Goal: Information Seeking & Learning: Learn about a topic

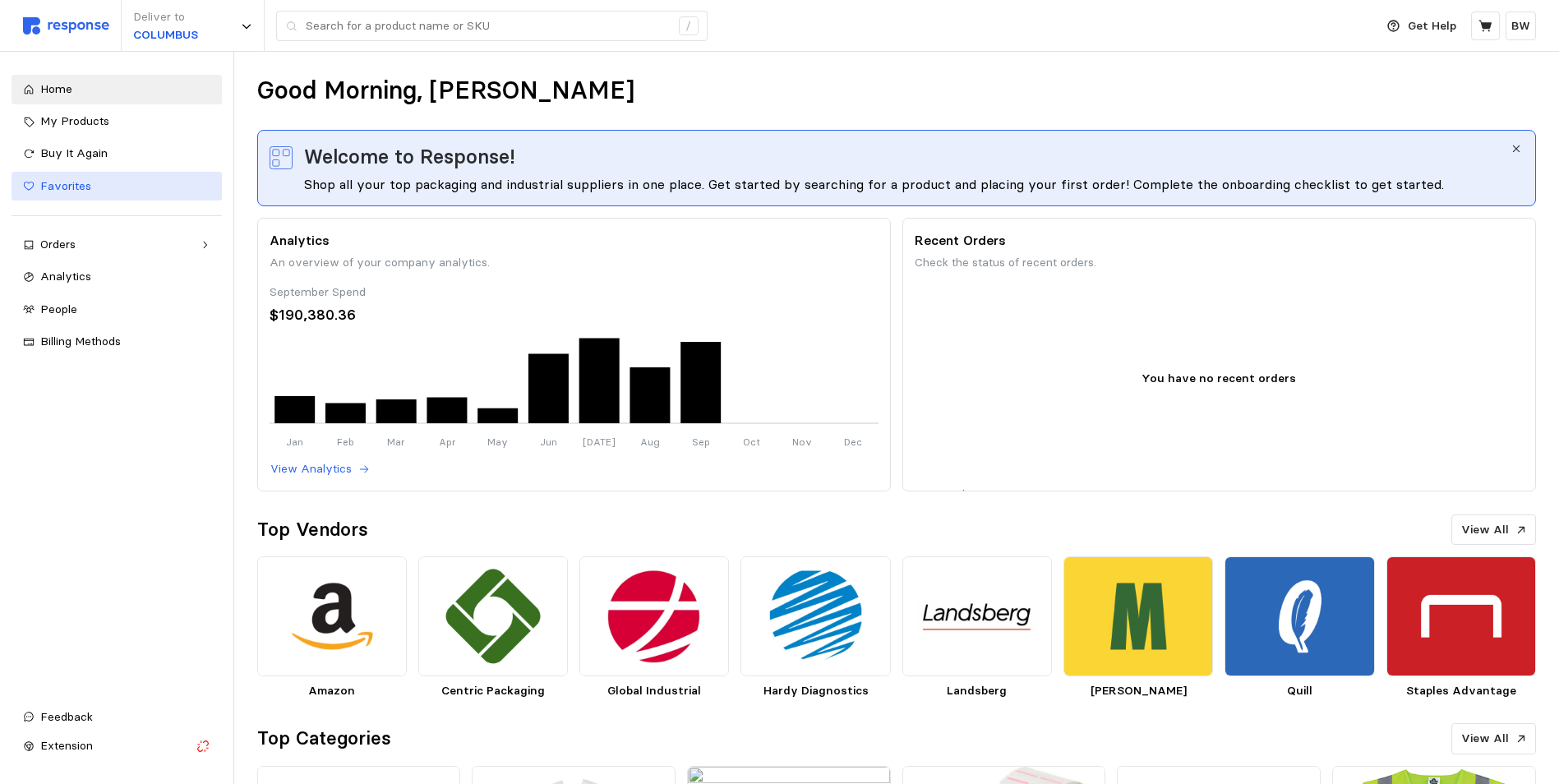
click at [65, 189] on span "Favorites" at bounding box center [66, 186] width 51 height 14
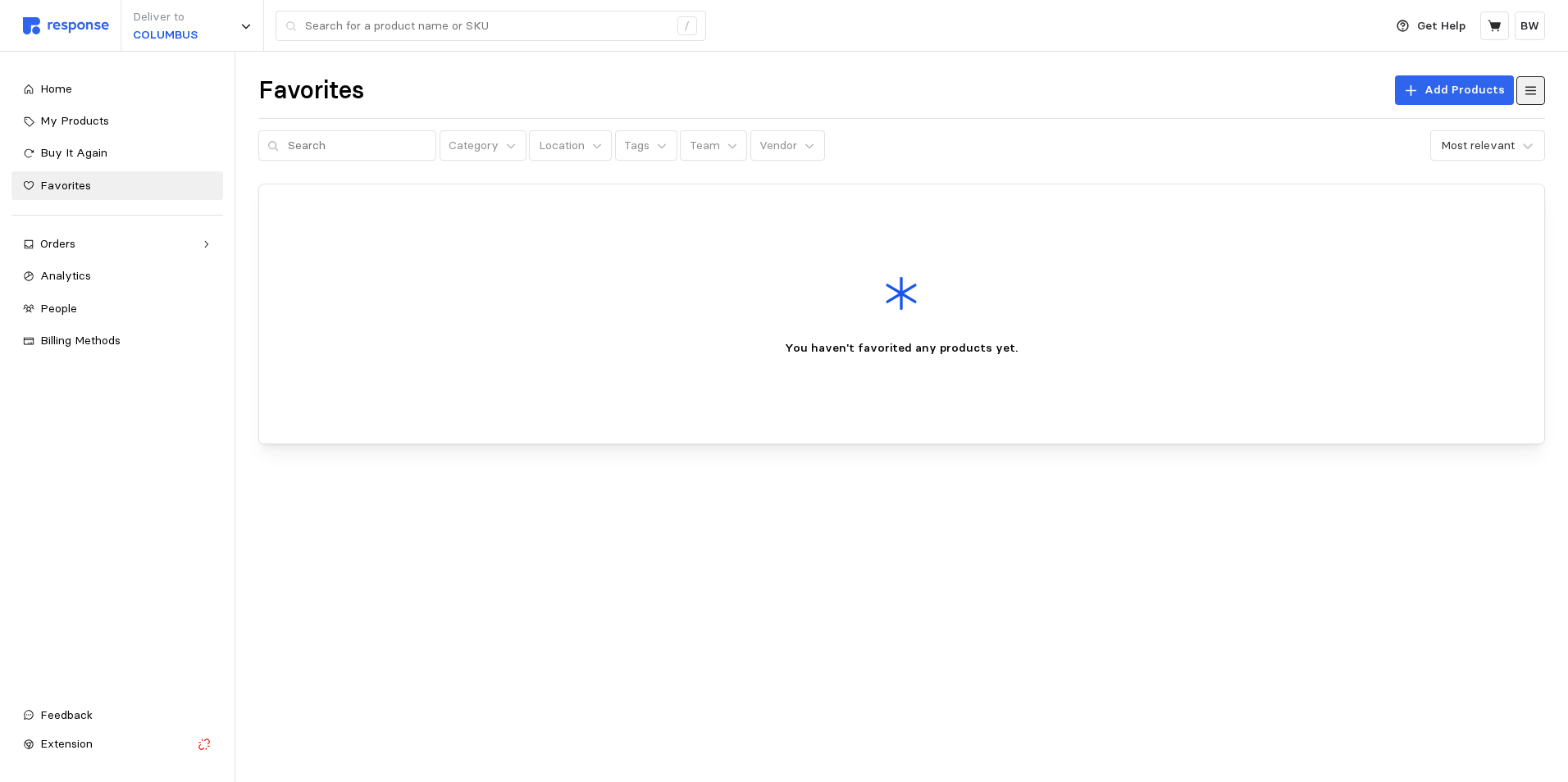
click at [1536, 96] on icon at bounding box center [1530, 91] width 14 height 14
click at [93, 253] on div "Orders" at bounding box center [117, 244] width 154 height 18
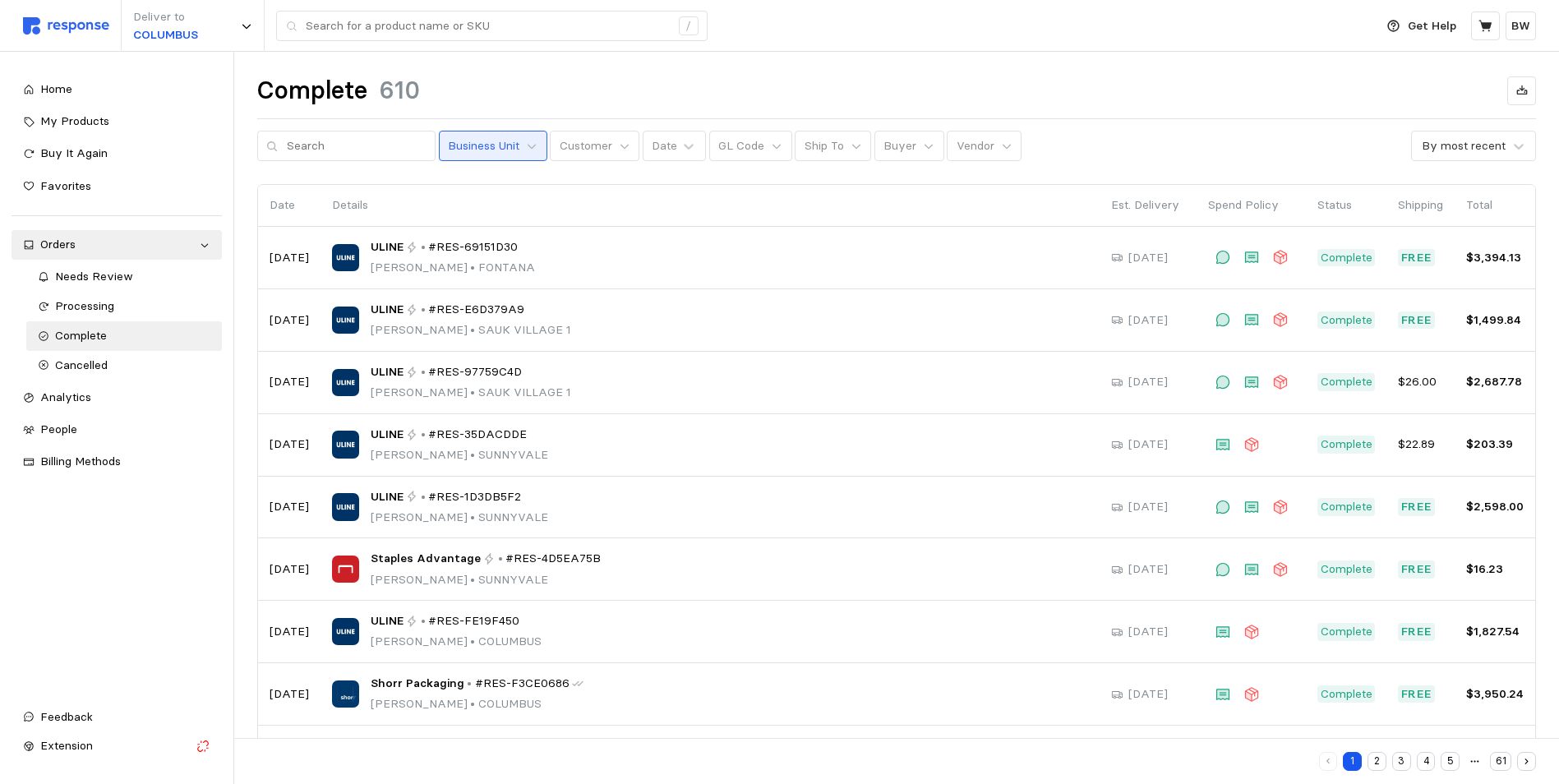
click at [515, 155] on button "Business Unit" at bounding box center [493, 146] width 108 height 32
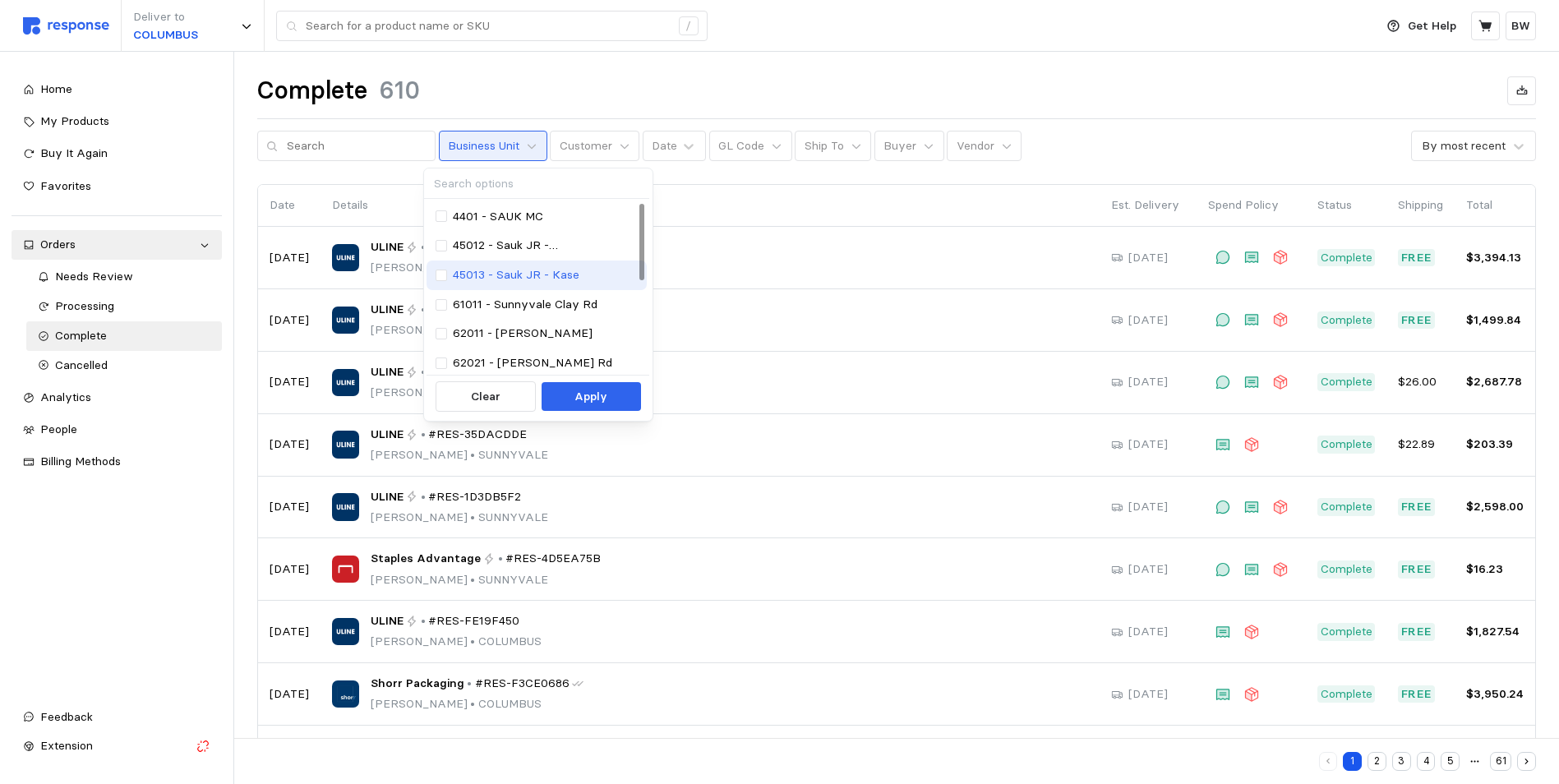
drag, startPoint x: 637, startPoint y: 241, endPoint x: 635, endPoint y: 260, distance: 19.1
click at [635, 260] on div "4401 - SAUK MC 45012 - Sauk JR - [PERSON_NAME] 45013 - Sauk JR - Kase 61011 - […" at bounding box center [537, 392] width 220 height 382
click at [640, 373] on div at bounding box center [641, 334] width 5 height 77
click at [527, 300] on p "70411 - [GEOGRAPHIC_DATA]" at bounding box center [536, 300] width 166 height 18
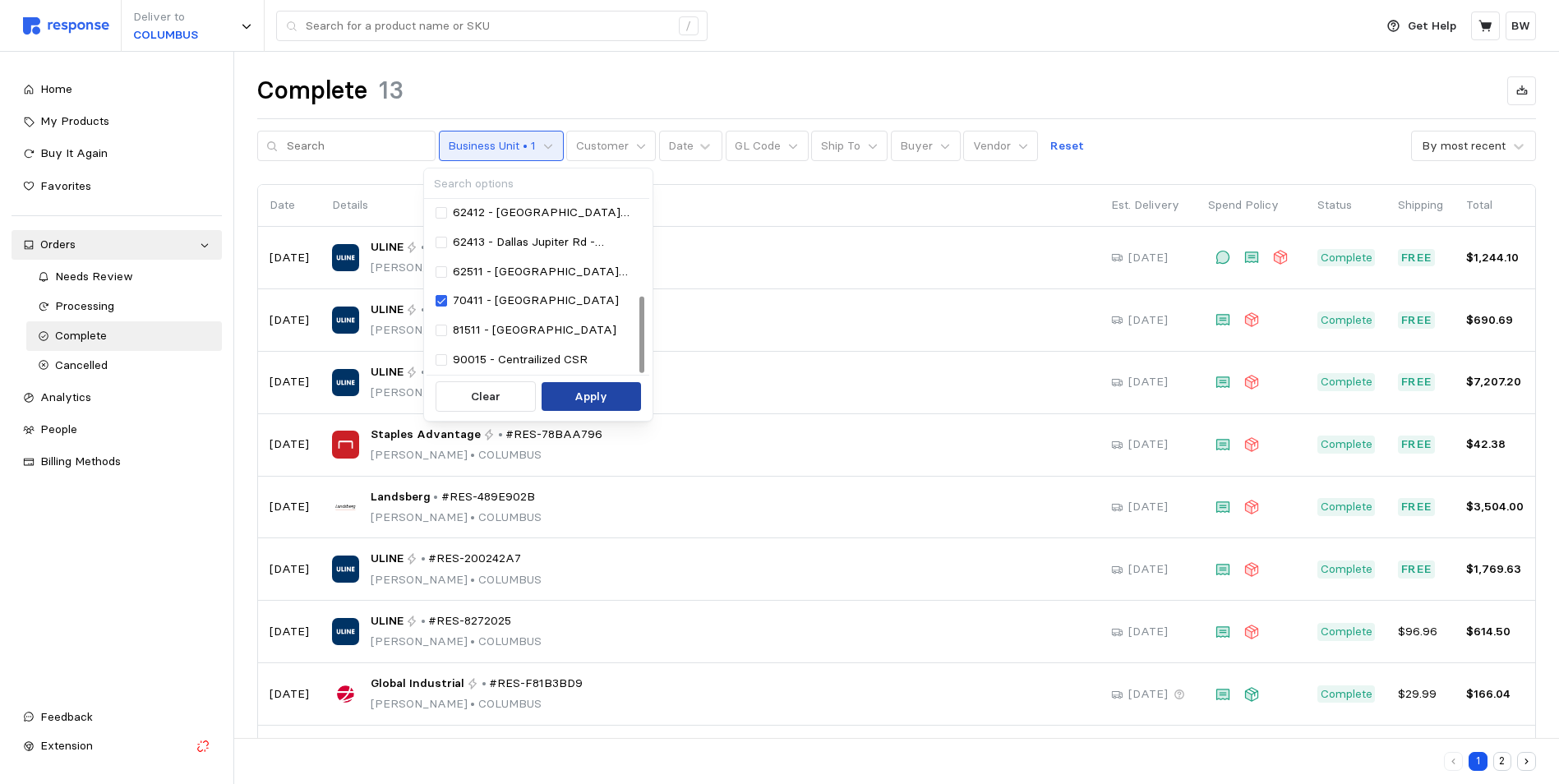
click at [586, 405] on p "Apply" at bounding box center [591, 397] width 32 height 18
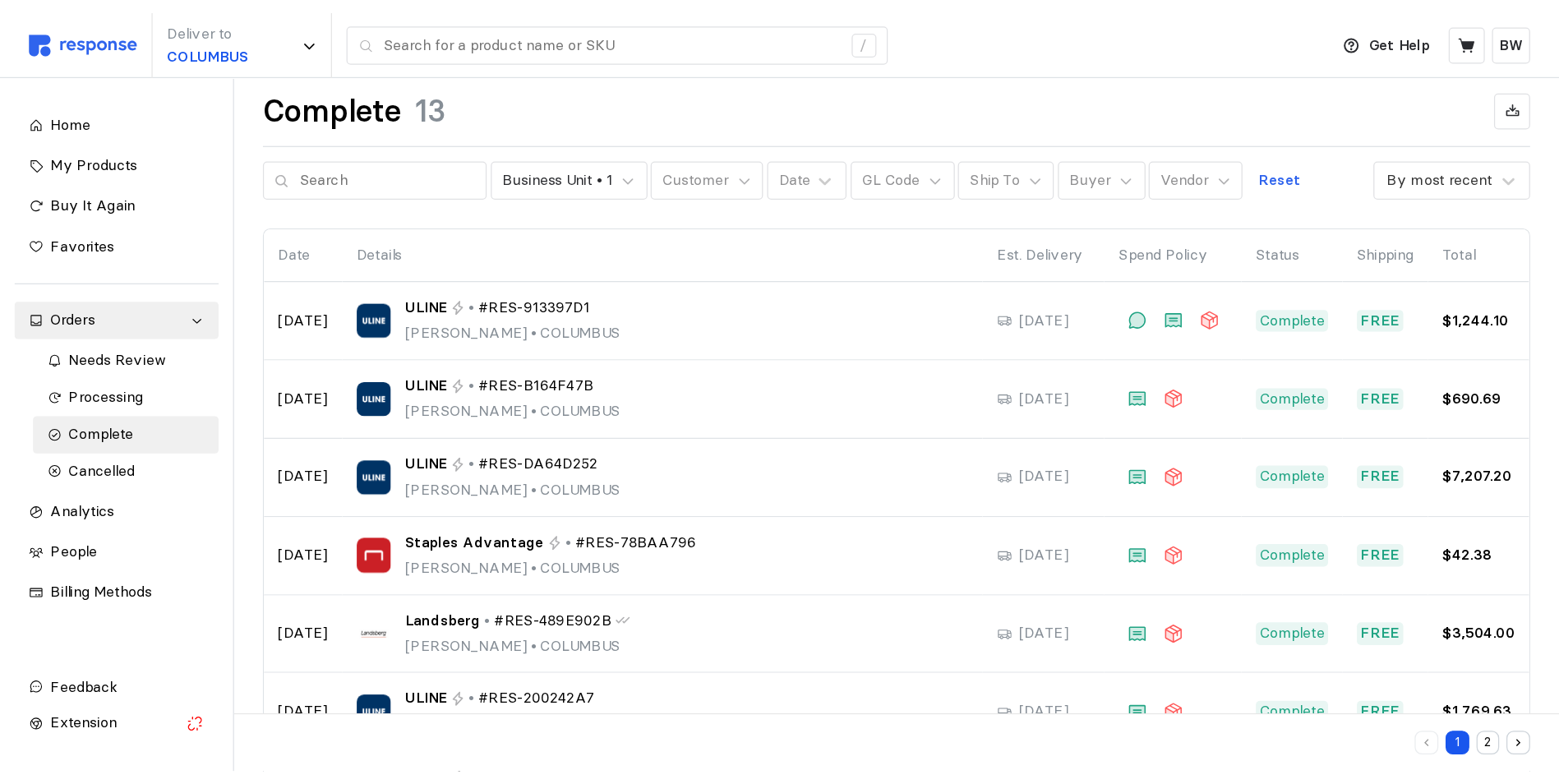
scroll to position [13, 0]
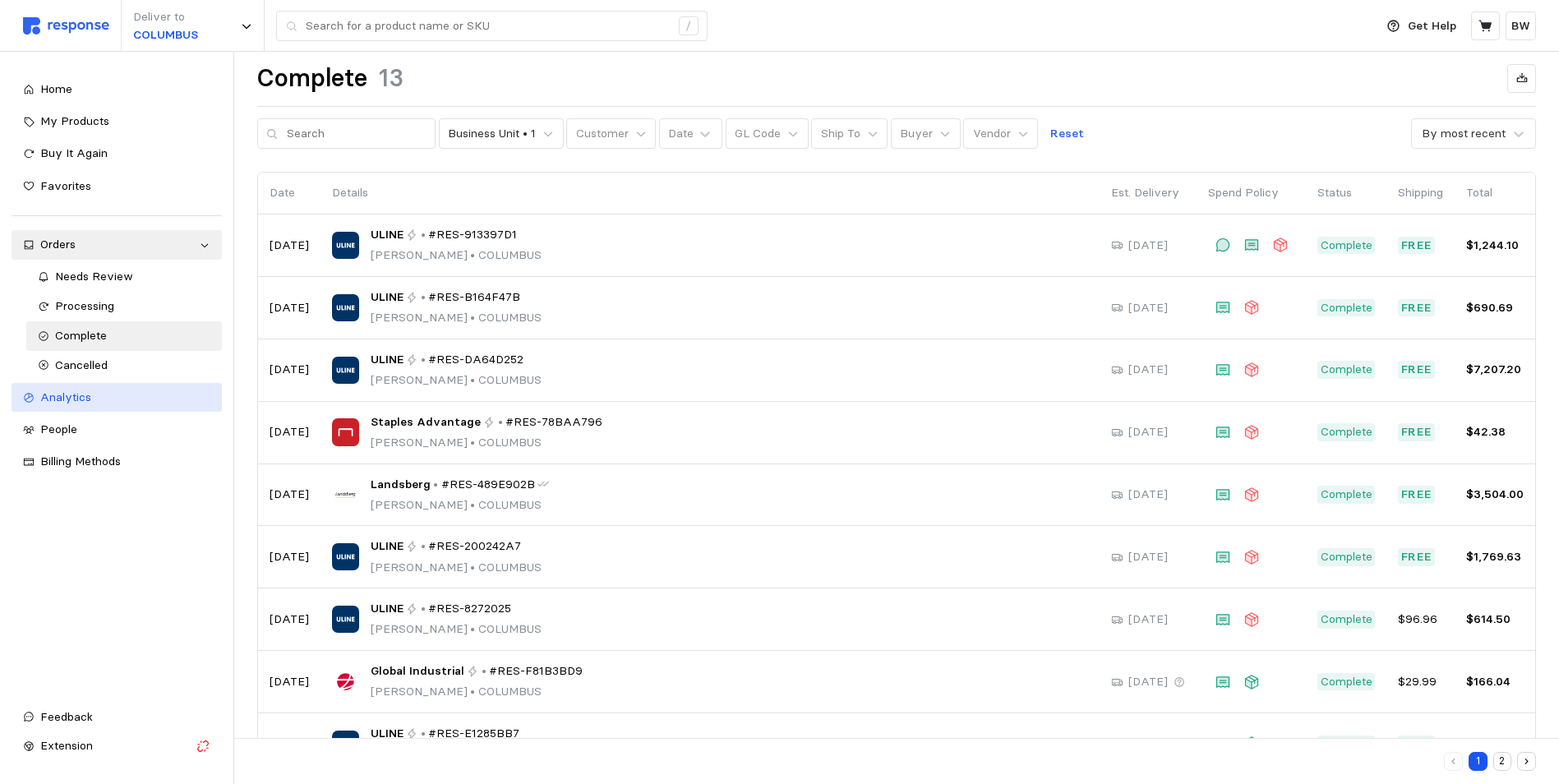
click at [106, 394] on div "Analytics" at bounding box center [125, 398] width 171 height 18
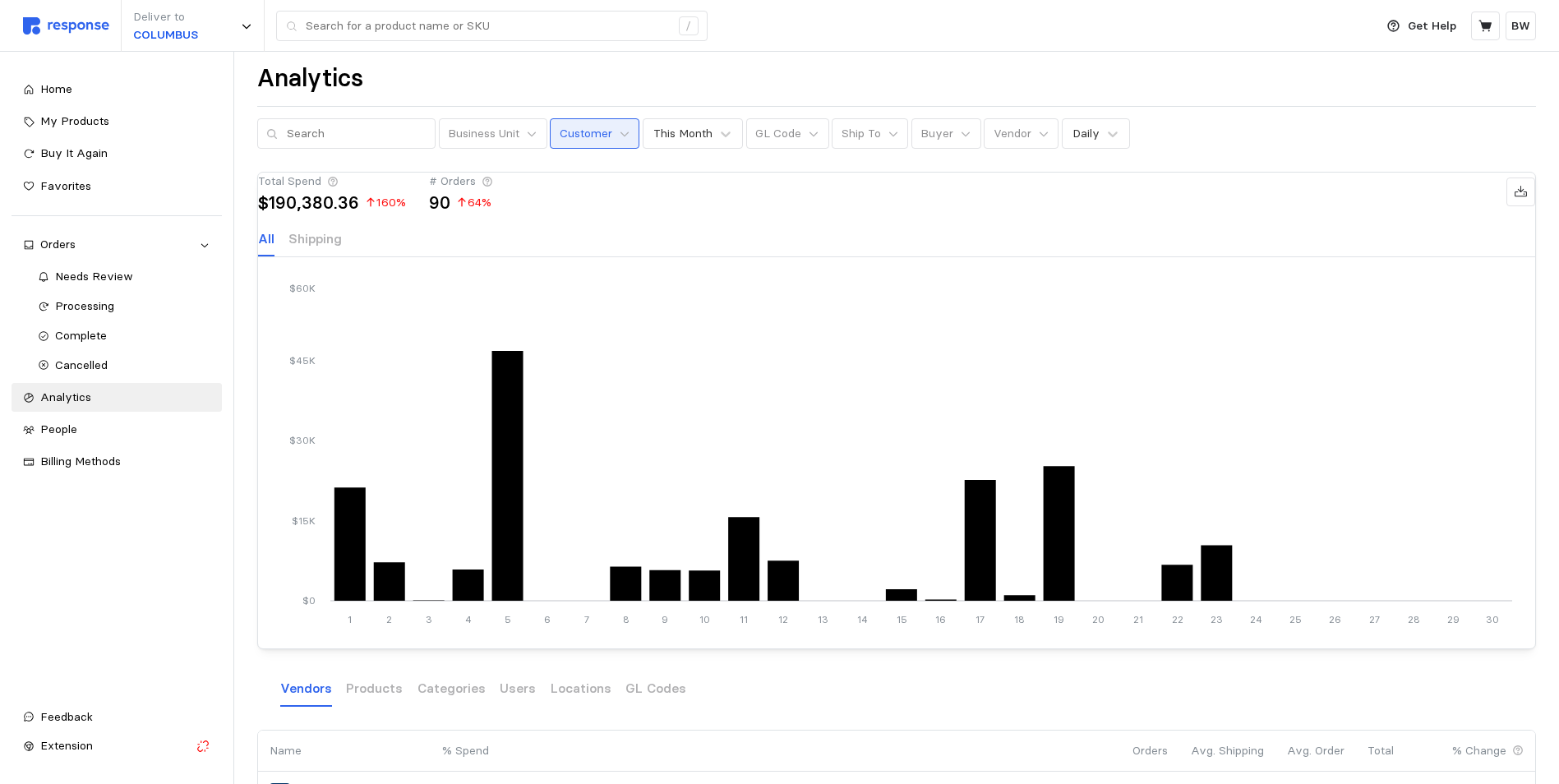
click at [593, 136] on p "Customer" at bounding box center [586, 134] width 52 height 18
click at [705, 144] on div "This Month" at bounding box center [693, 134] width 101 height 31
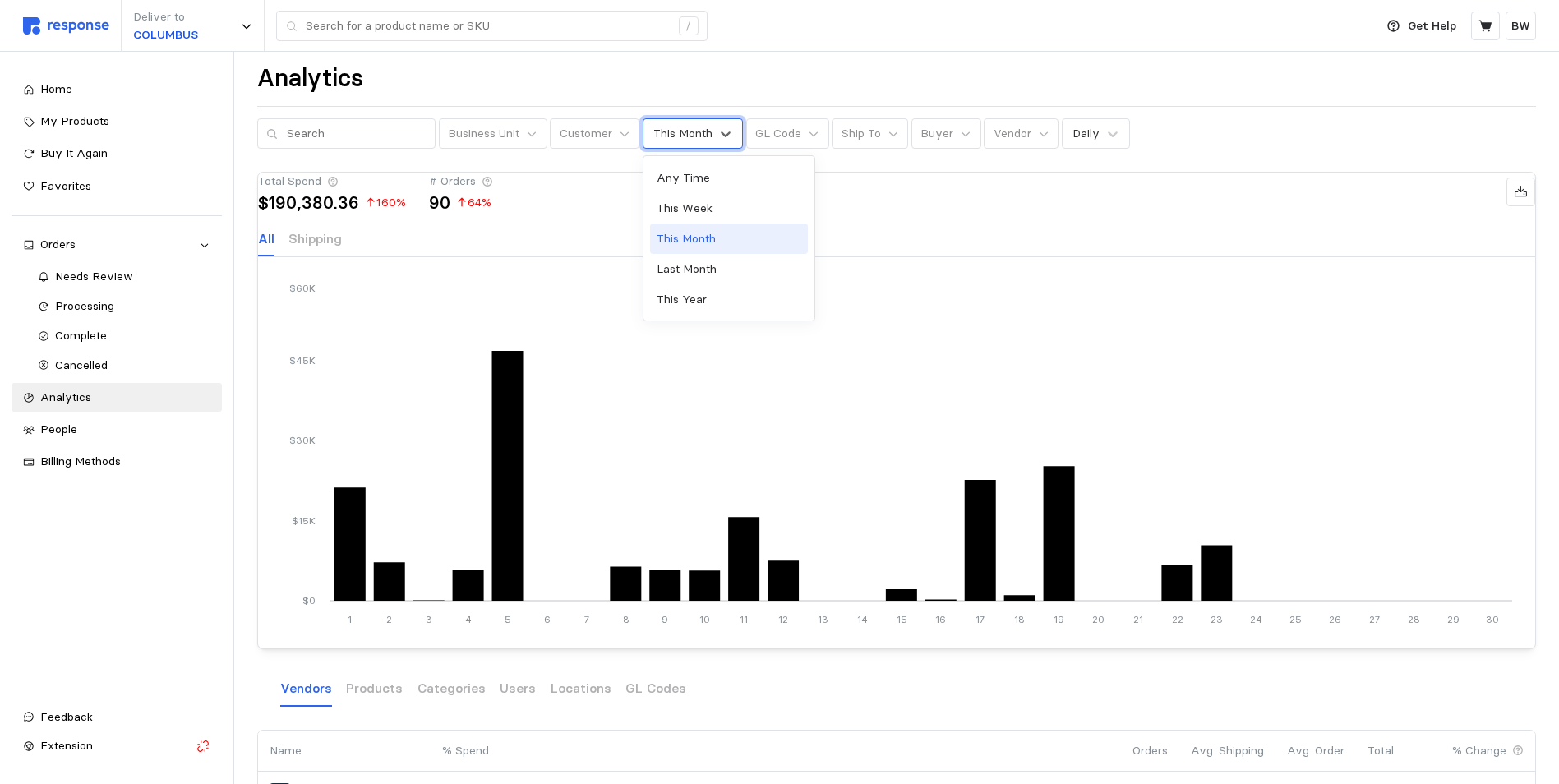
click at [676, 234] on div "This Month" at bounding box center [728, 239] width 158 height 31
click at [717, 141] on icon at bounding box center [725, 134] width 16 height 16
click at [670, 293] on div "This Year" at bounding box center [728, 300] width 158 height 31
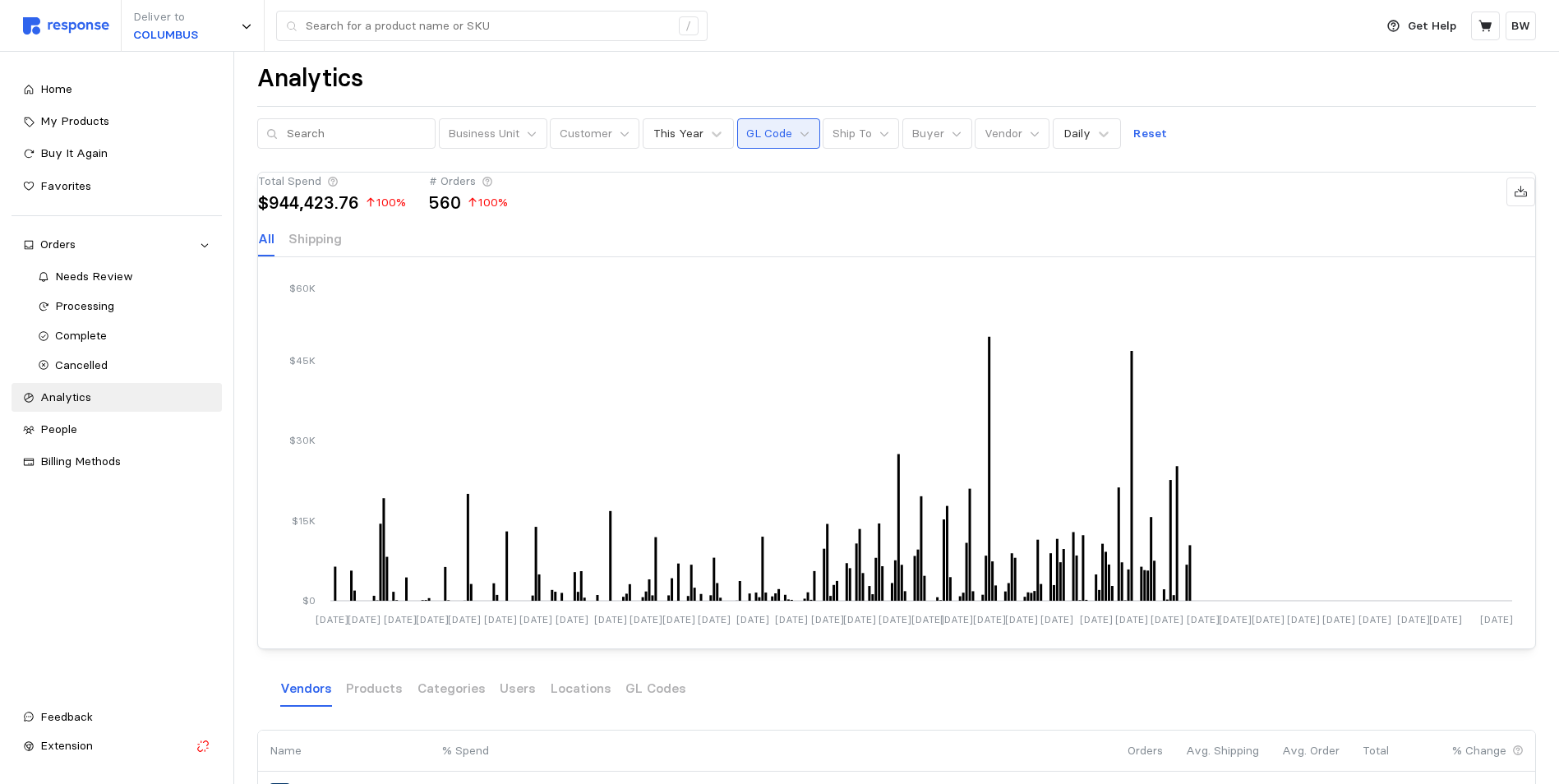
click at [793, 141] on button "GL Code" at bounding box center [779, 134] width 83 height 32
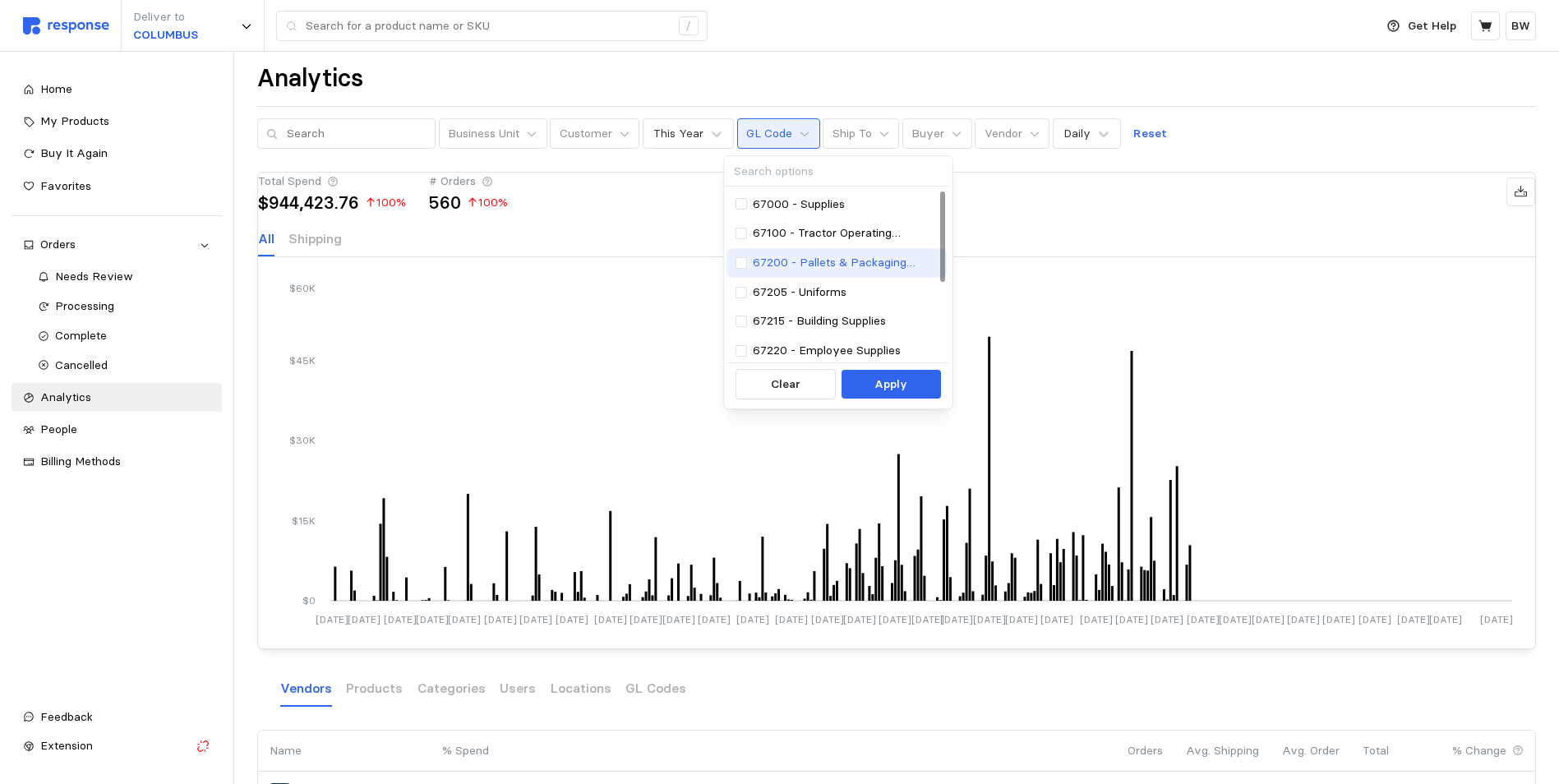
click at [835, 262] on p "67200 - Pallets & Packaging Supplies" at bounding box center [845, 263] width 186 height 18
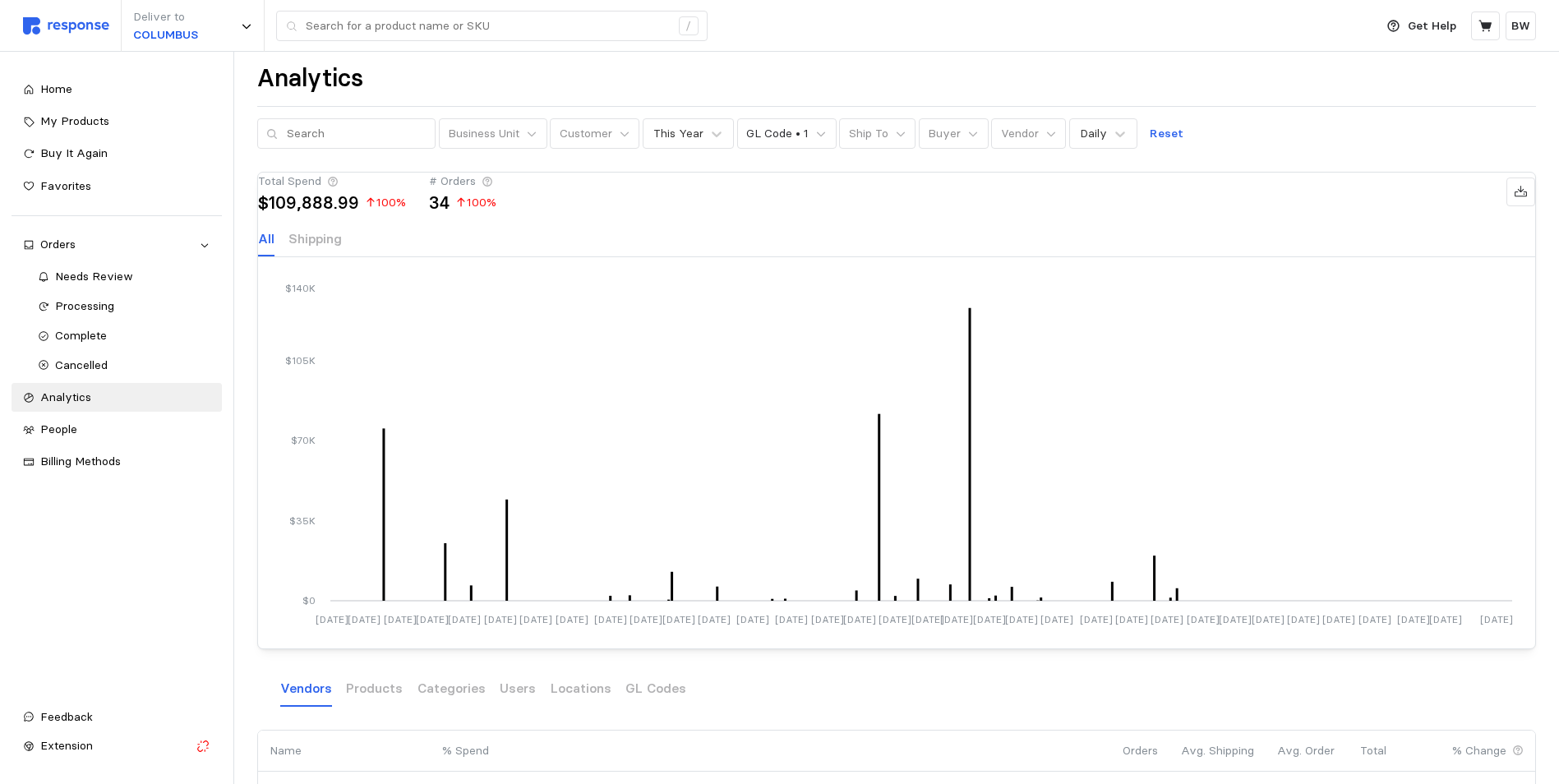
click at [1090, 211] on div "Total Spend $109,888.99 100 % # Orders 34 100 %" at bounding box center [896, 191] width 1277 height 39
click at [874, 144] on button "Ship To" at bounding box center [877, 134] width 77 height 32
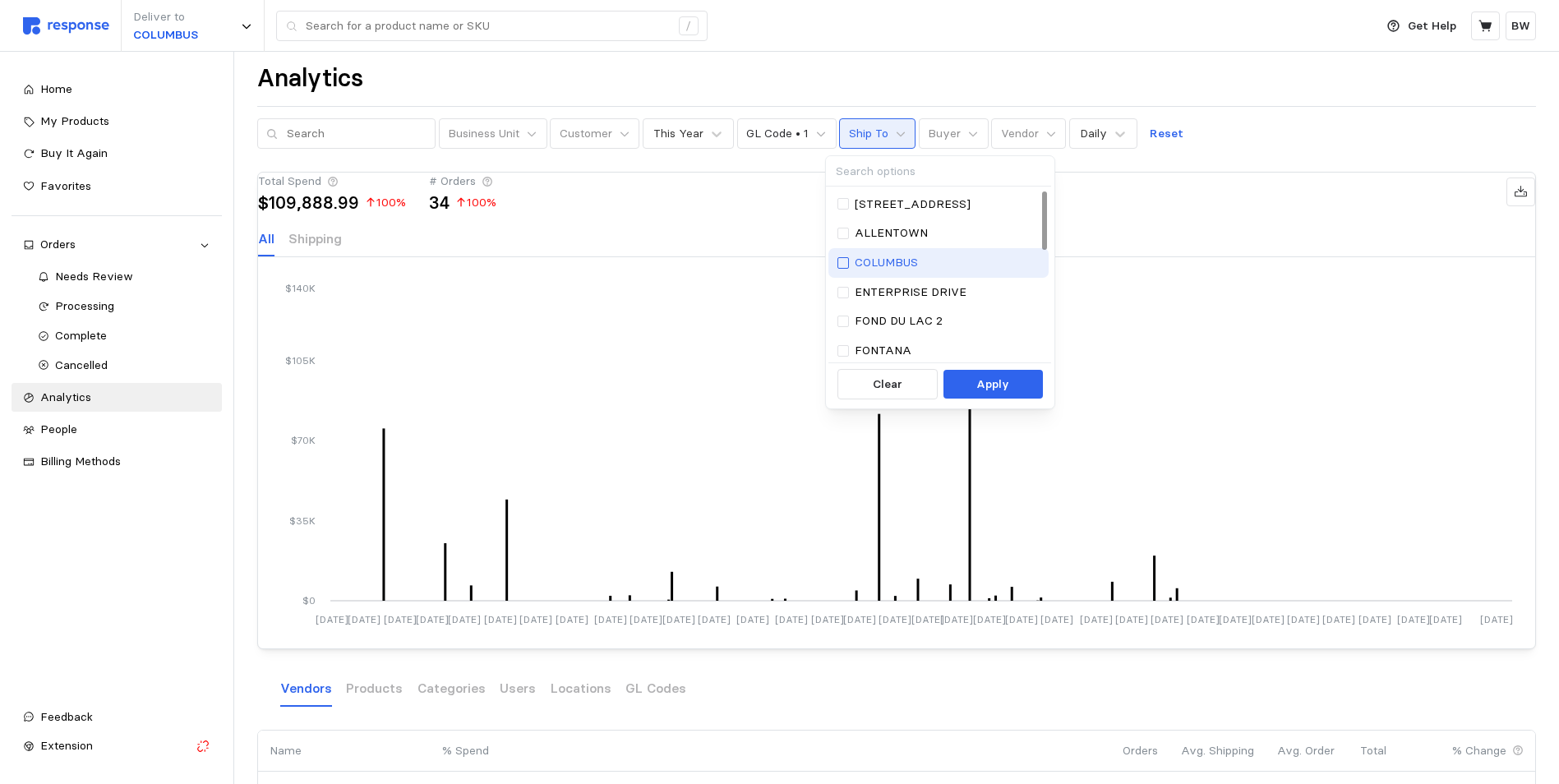
click at [844, 263] on div at bounding box center [843, 263] width 12 height 12
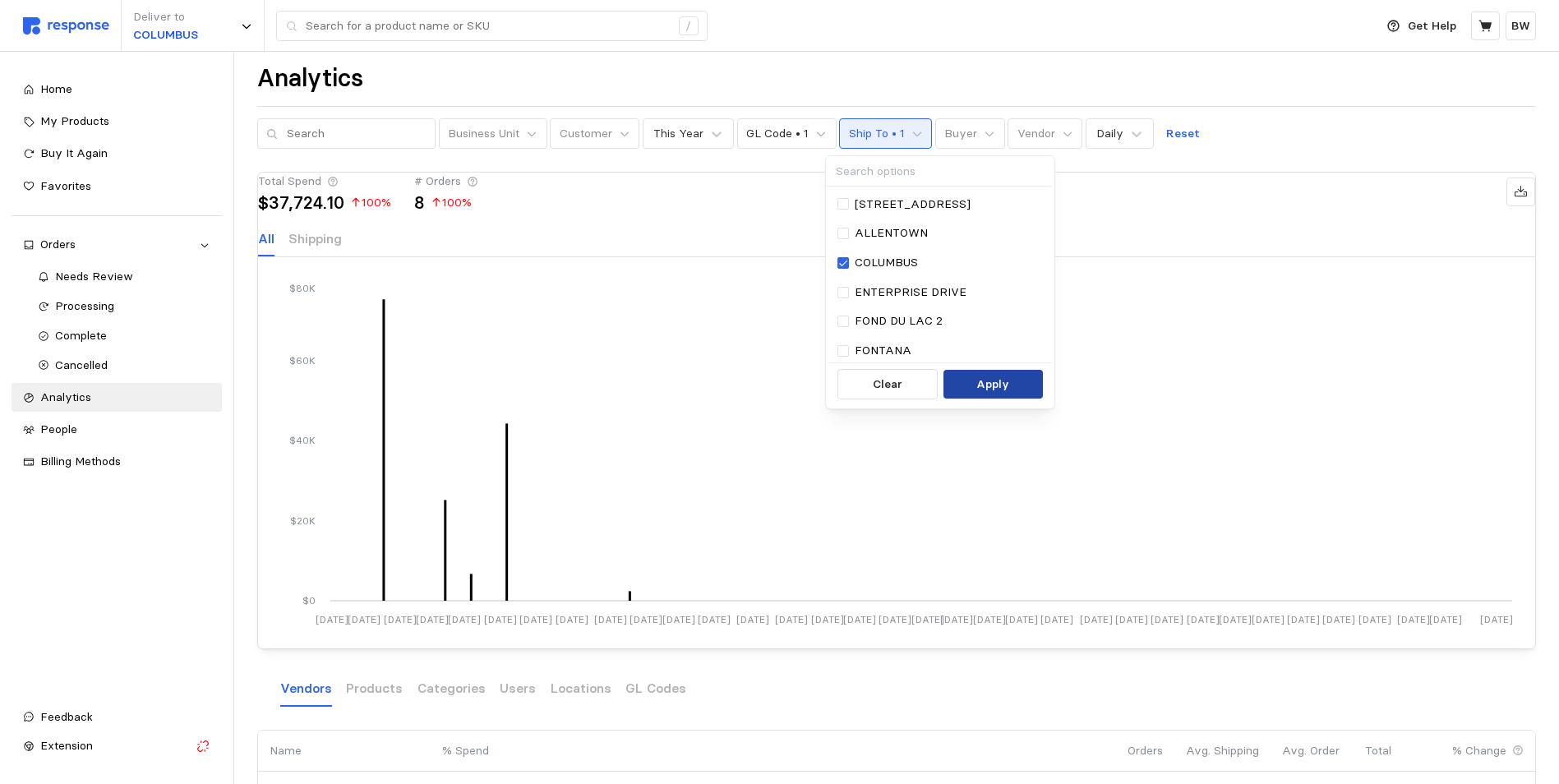
click at [1019, 393] on button "Apply" at bounding box center [993, 384] width 99 height 30
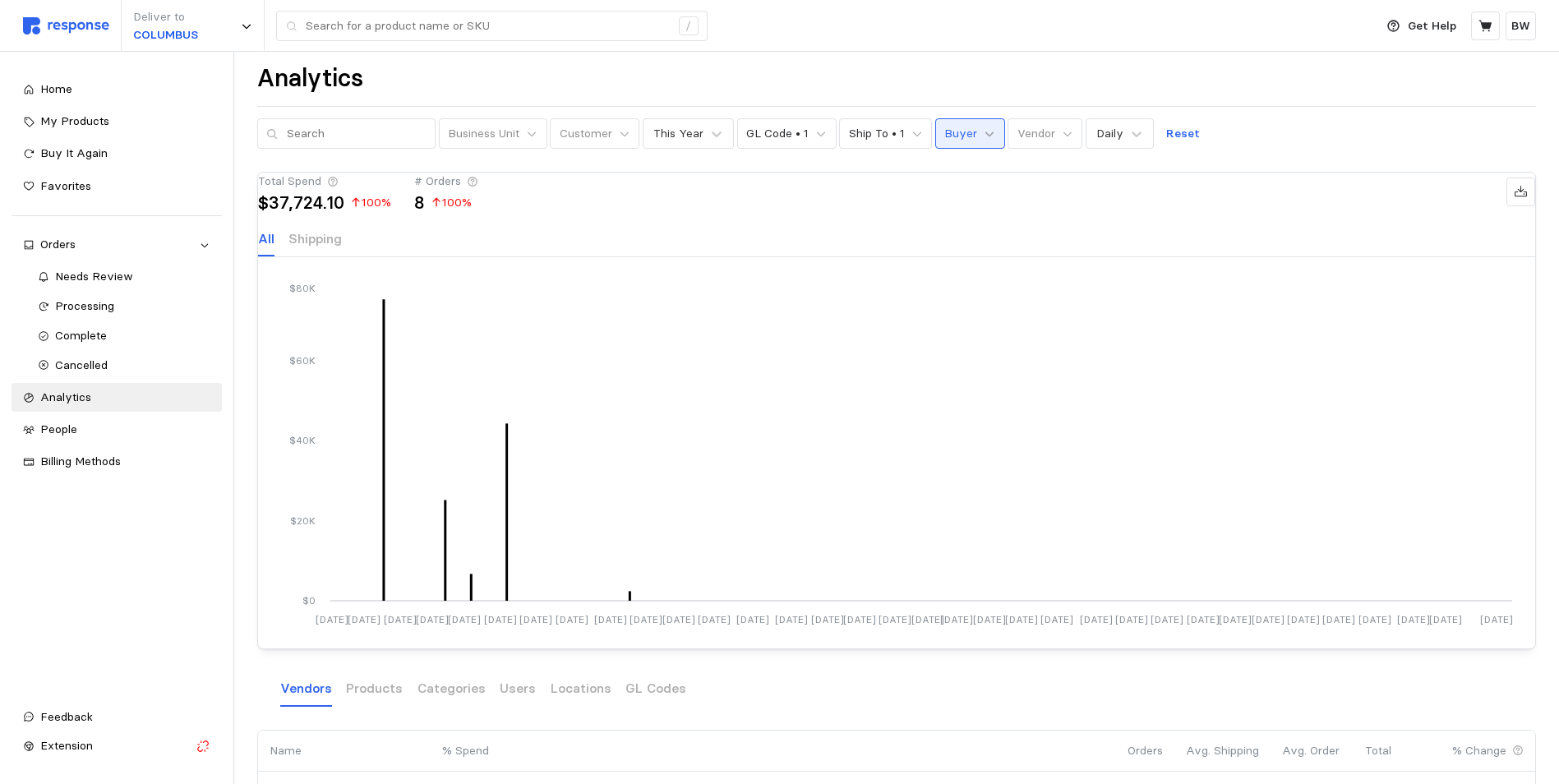
click at [983, 139] on icon at bounding box center [989, 134] width 12 height 12
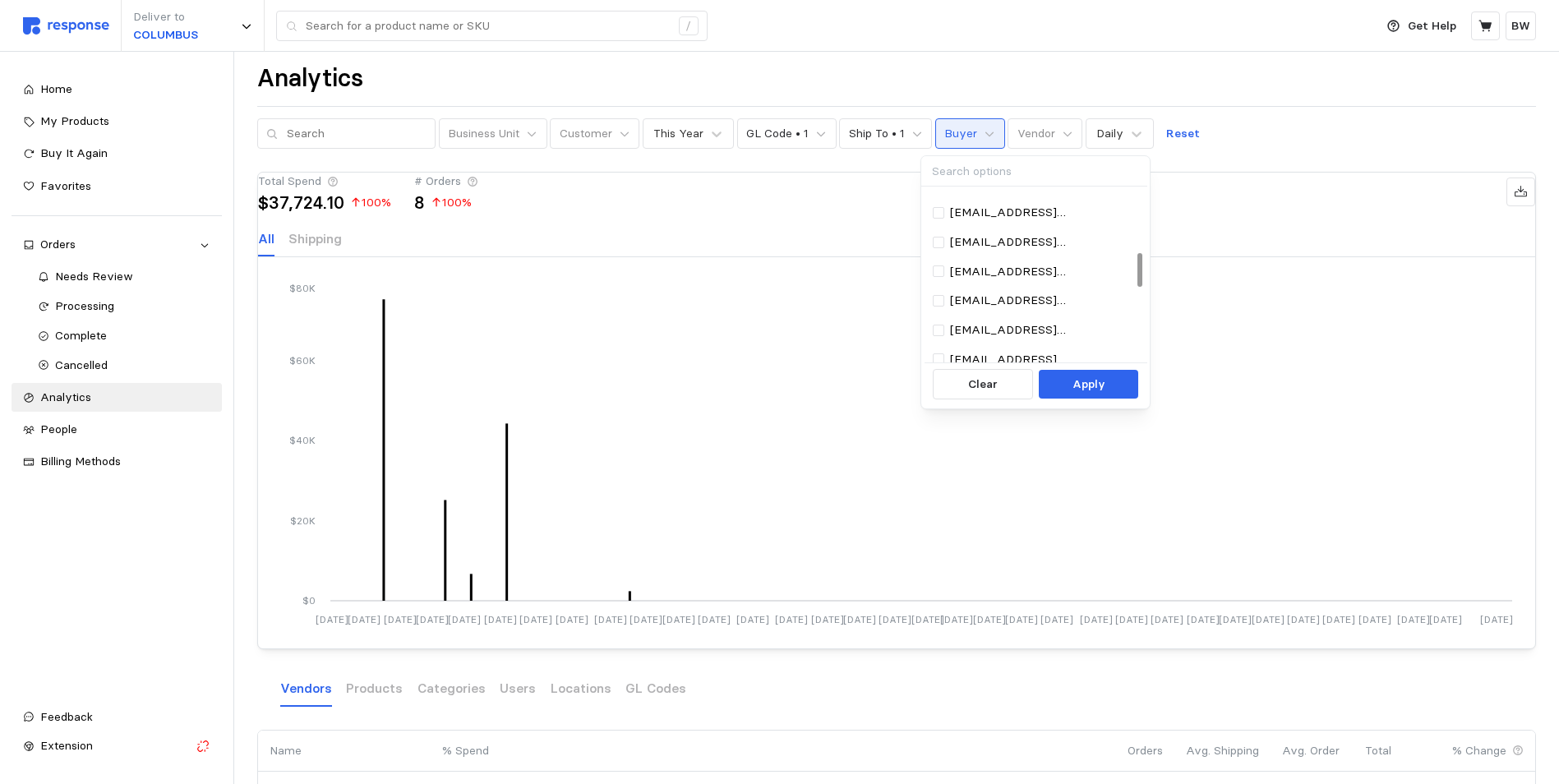
scroll to position [298, 0]
click at [1139, 269] on div at bounding box center [1139, 268] width 5 height 34
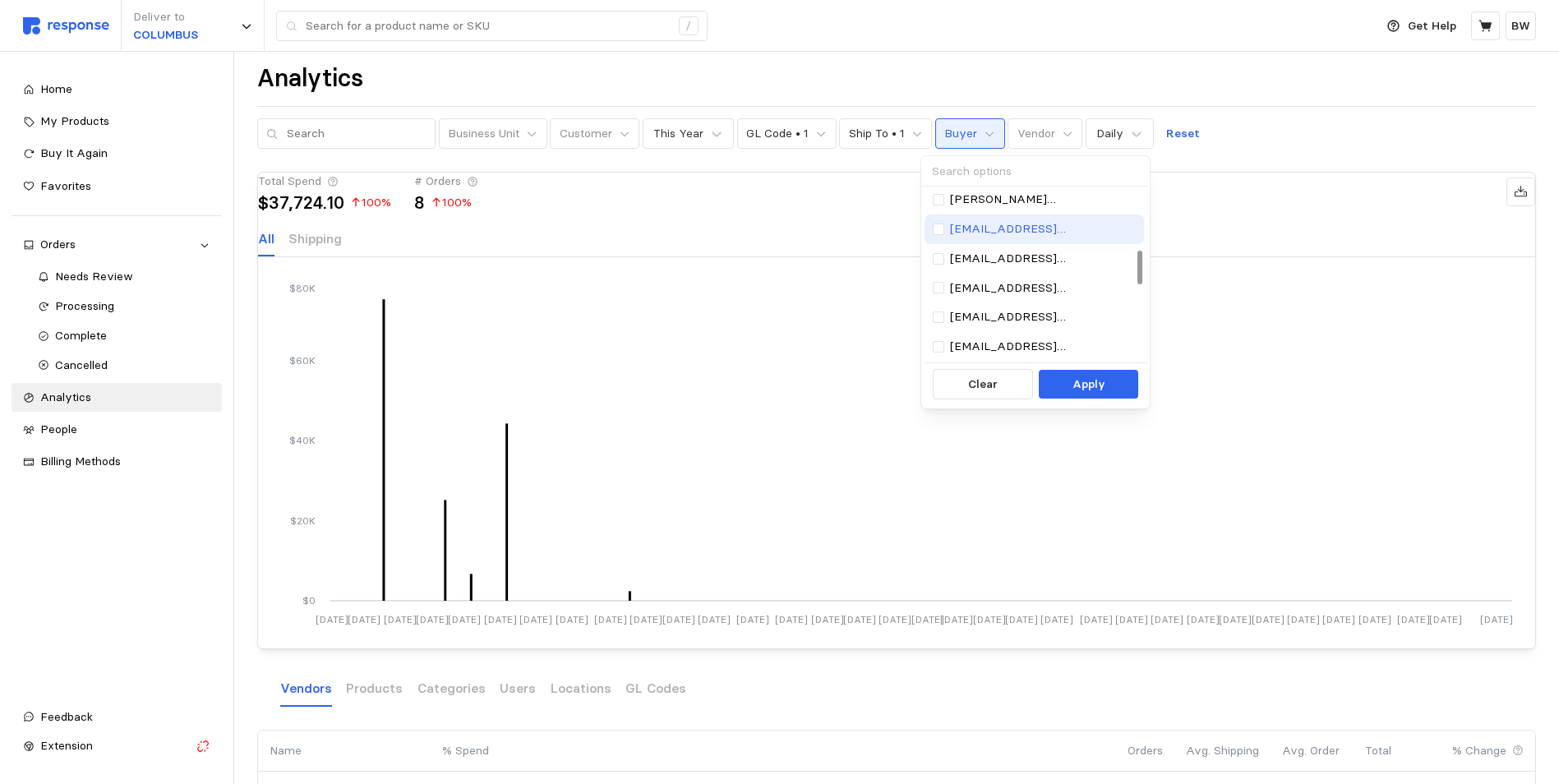
click at [1074, 226] on div "[EMAIL_ADDRESS][DOMAIN_NAME]" at bounding box center [1034, 229] width 203 height 18
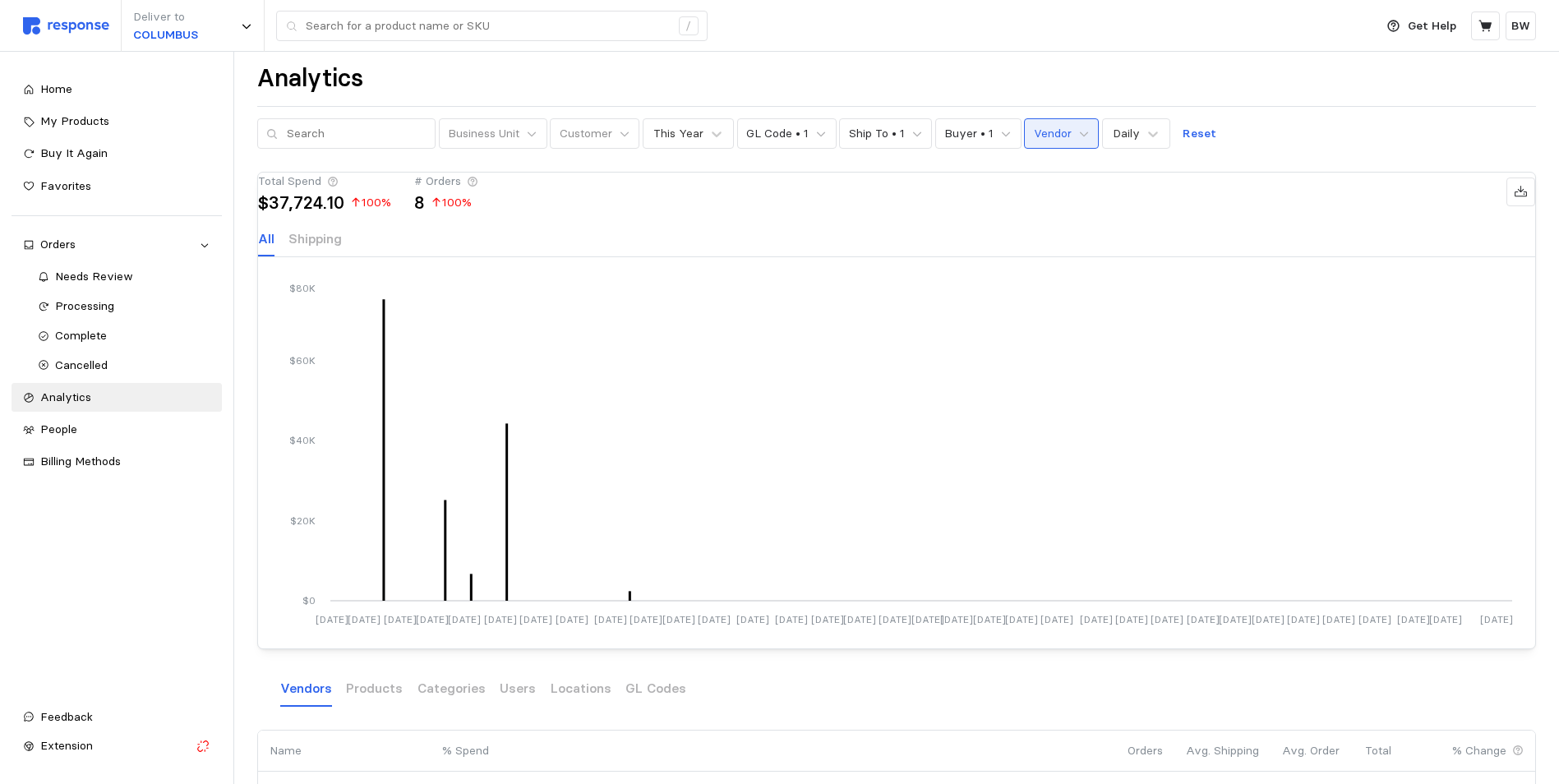
click at [1074, 130] on button "Vendor" at bounding box center [1061, 134] width 75 height 32
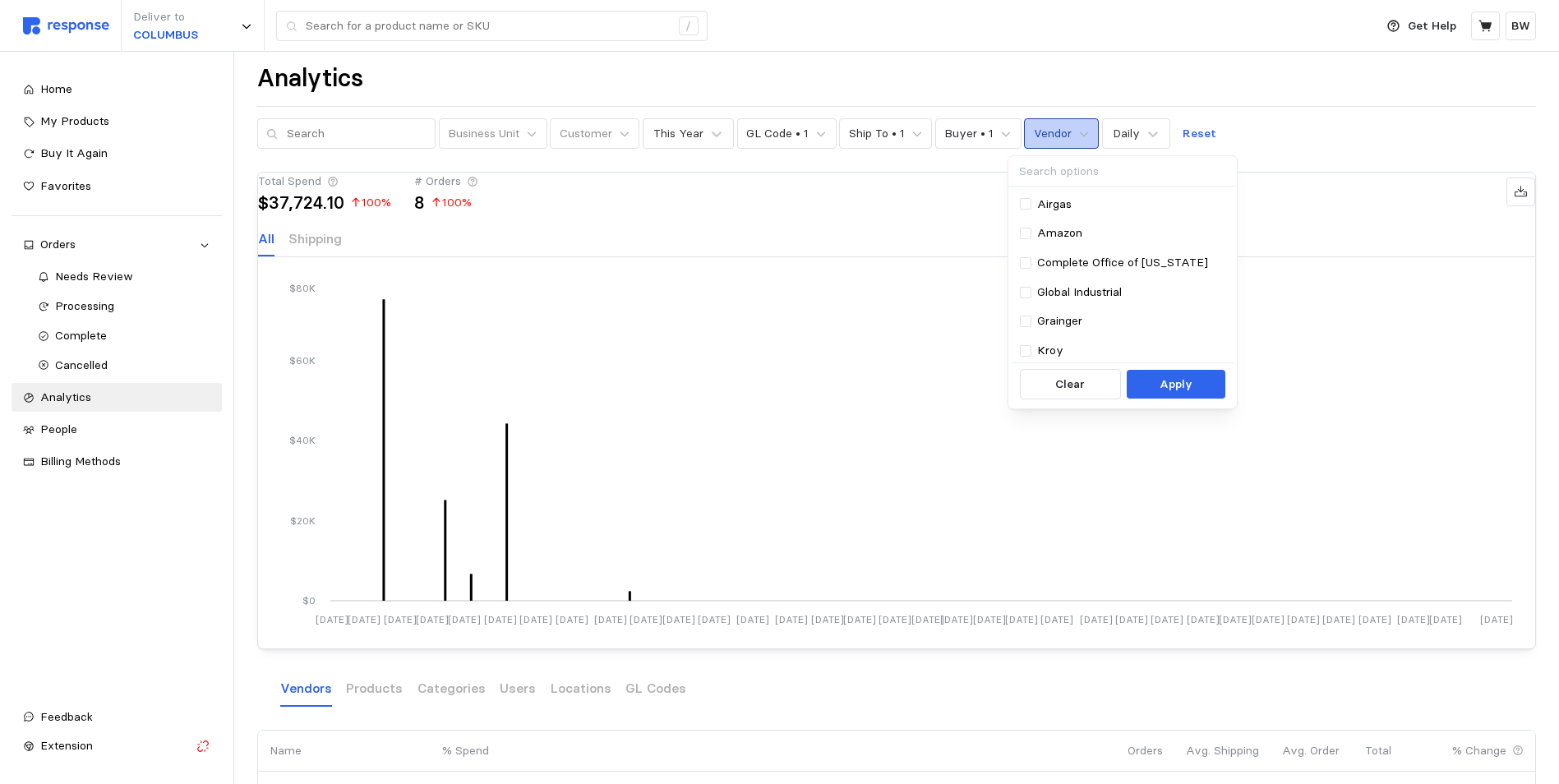
click at [1074, 130] on button "Vendor" at bounding box center [1061, 134] width 75 height 32
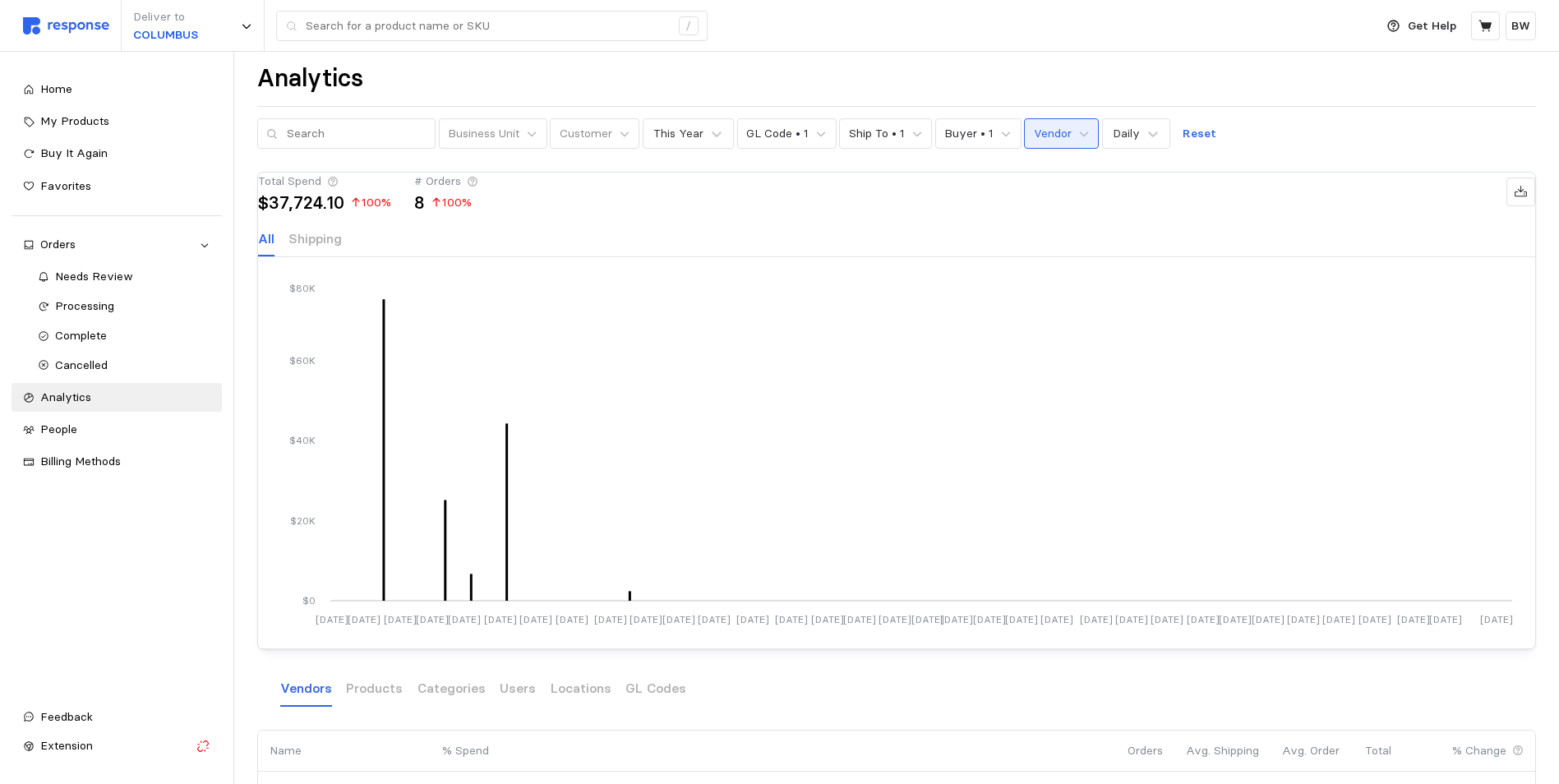
click at [1074, 130] on button "Vendor" at bounding box center [1061, 134] width 75 height 32
click at [1224, 269] on div at bounding box center [1226, 268] width 5 height 77
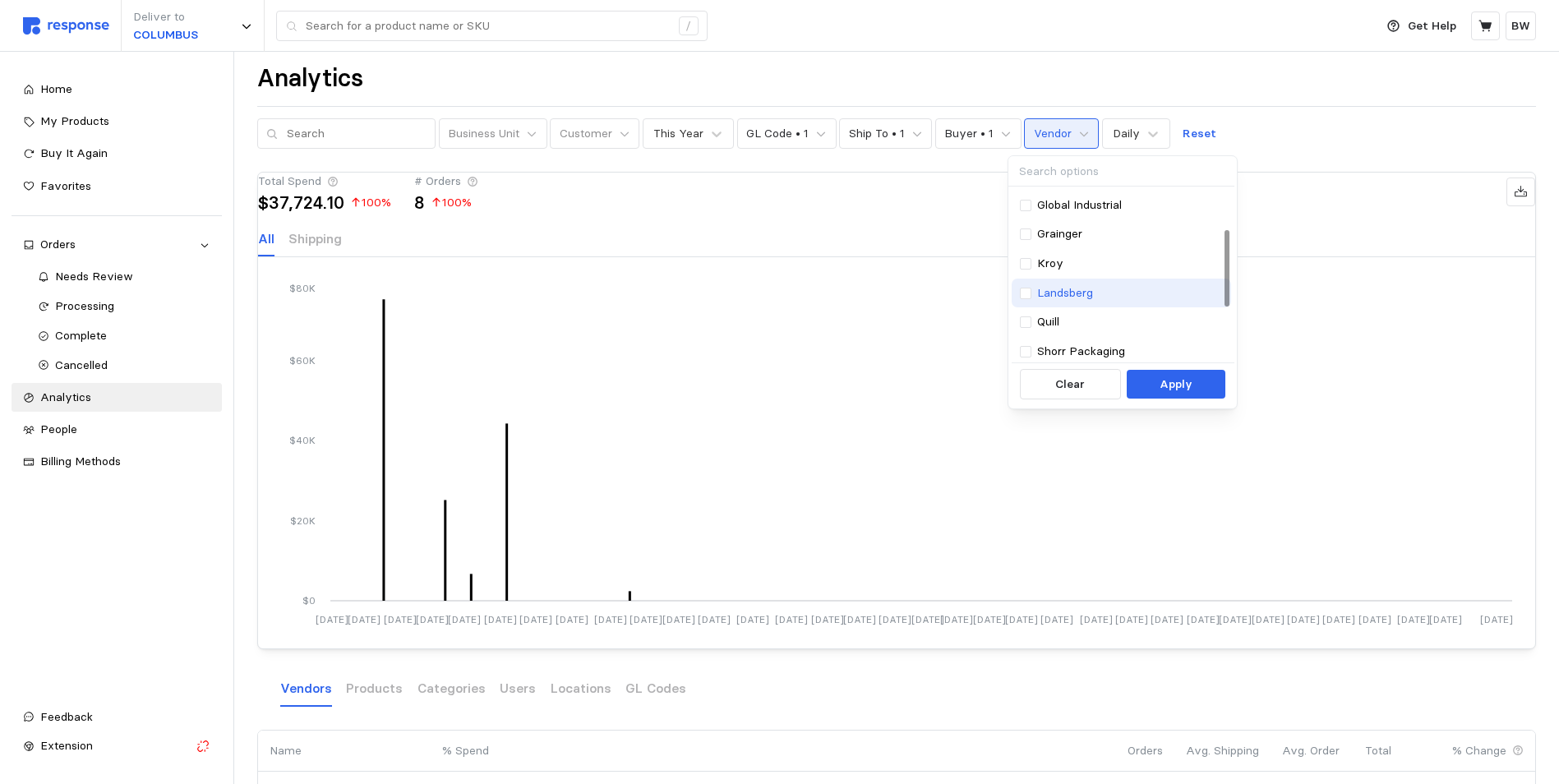
click at [1031, 299] on div at bounding box center [1025, 293] width 12 height 12
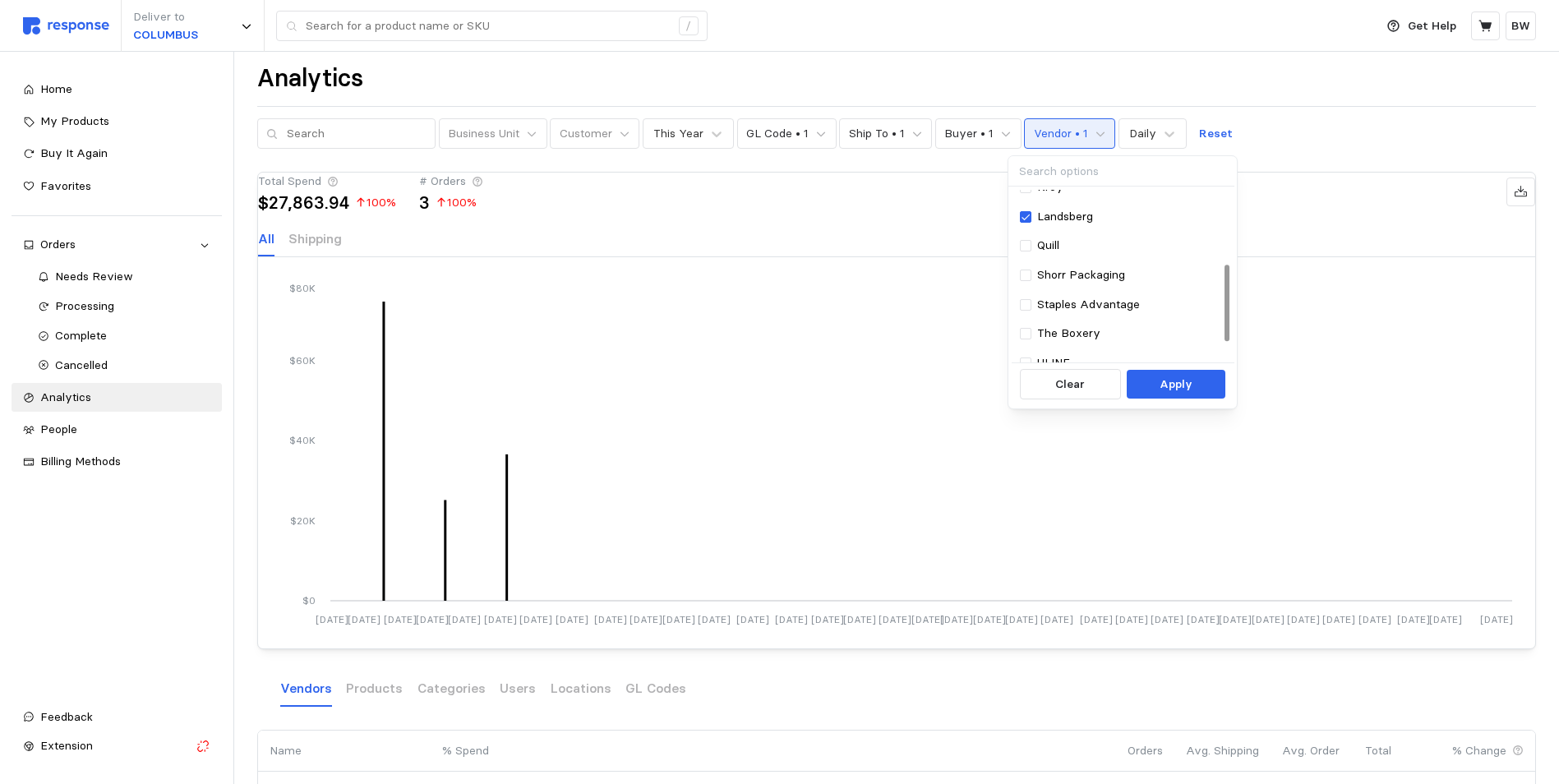
scroll to position [165, 0]
click at [1224, 305] on div at bounding box center [1226, 302] width 5 height 77
click at [1028, 272] on div at bounding box center [1025, 273] width 12 height 12
click at [1029, 308] on div at bounding box center [1025, 303] width 12 height 12
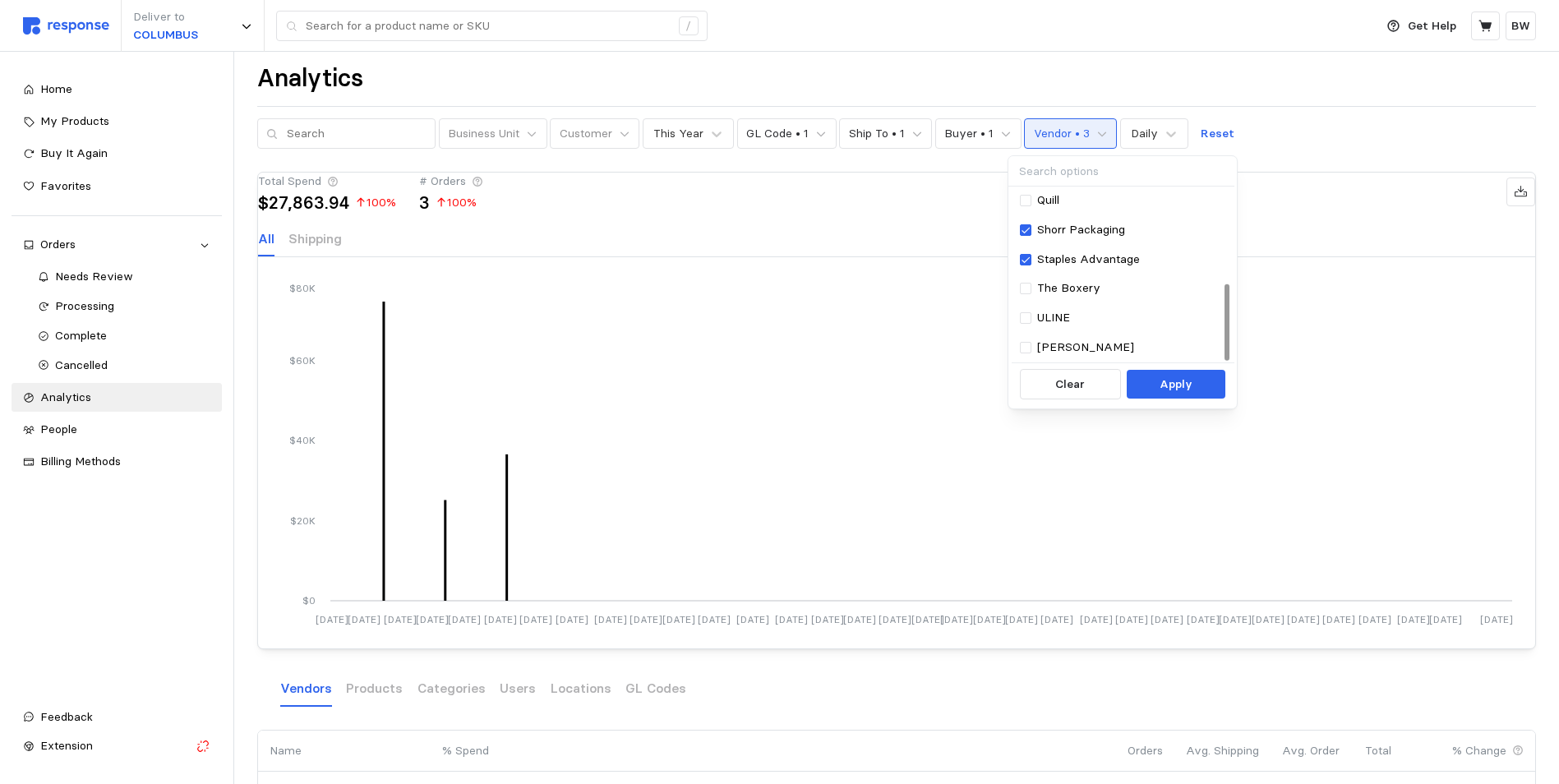
click at [1222, 344] on div at bounding box center [1227, 275] width 9 height 172
click at [1031, 320] on div at bounding box center [1025, 318] width 12 height 12
click at [1184, 391] on p "Apply" at bounding box center [1176, 384] width 32 height 18
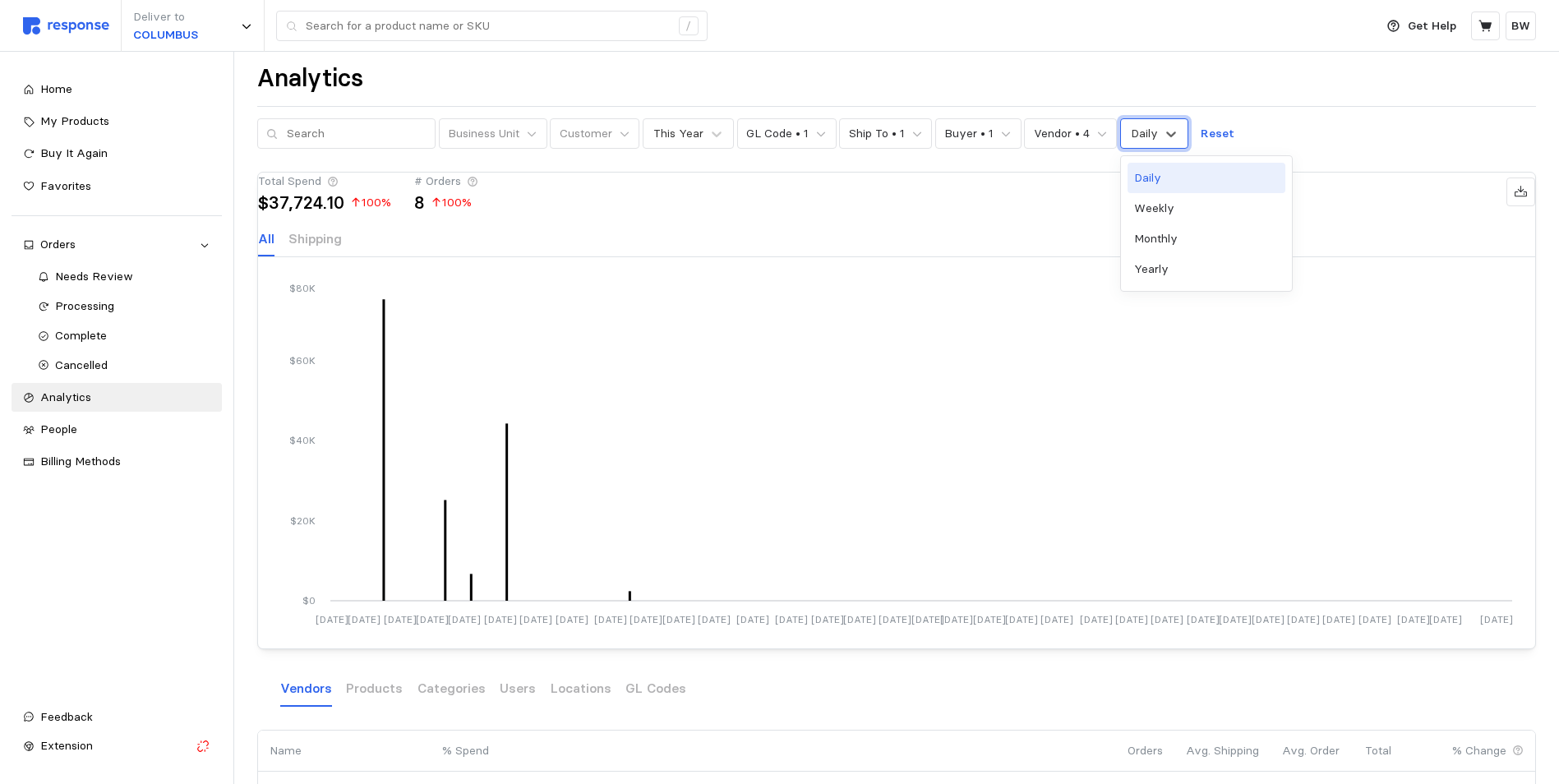
click at [1135, 138] on div "Daily" at bounding box center [1144, 133] width 27 height 17
click at [708, 139] on icon at bounding box center [716, 134] width 16 height 16
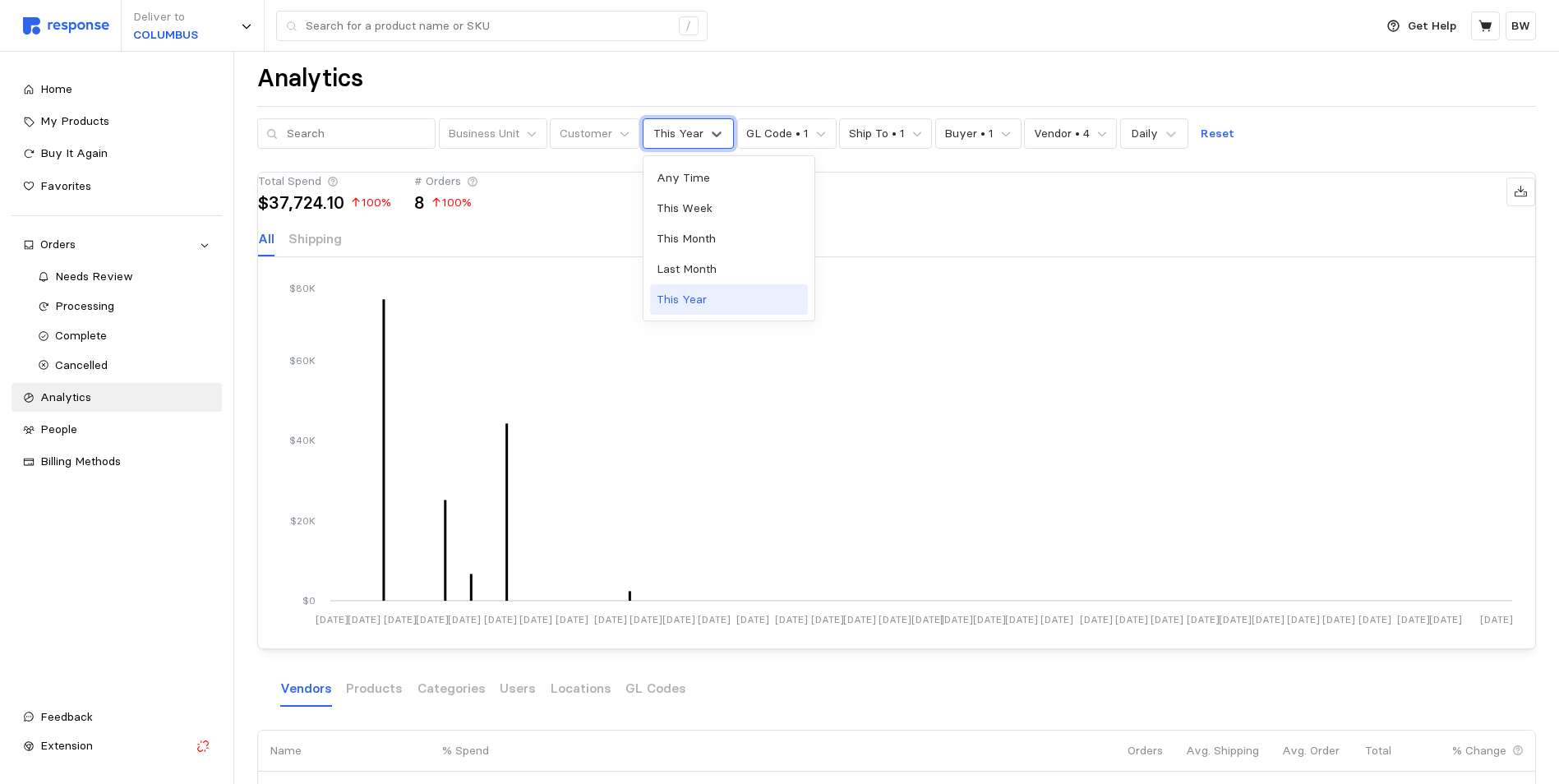
click at [687, 309] on div "This Year" at bounding box center [728, 300] width 158 height 31
click at [982, 134] on button "Buyer • 1" at bounding box center [979, 134] width 87 height 32
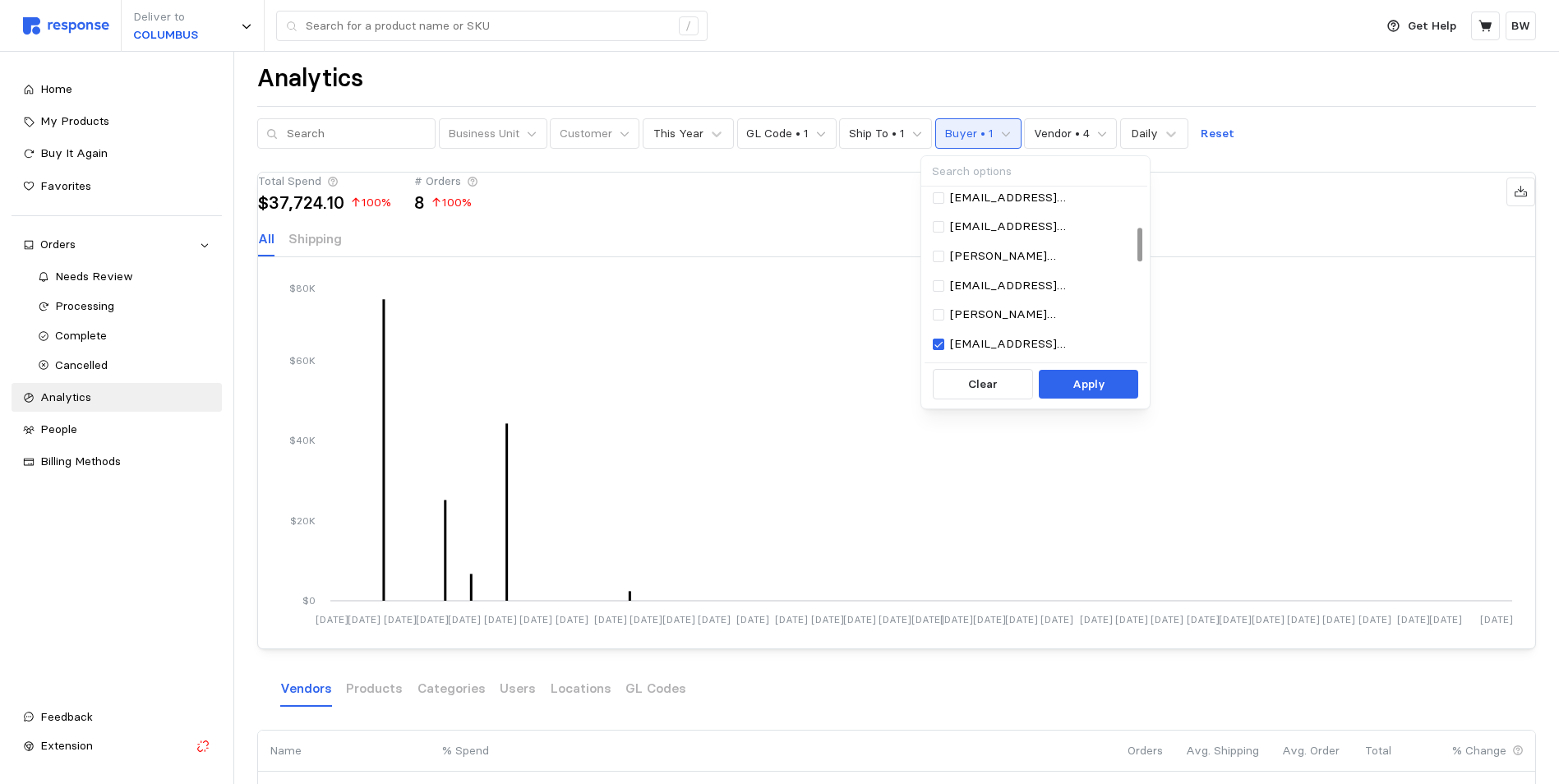
scroll to position [187, 0]
click at [1138, 244] on div at bounding box center [1139, 245] width 5 height 34
click at [946, 316] on div "[PERSON_NAME][EMAIL_ADDRESS][DOMAIN_NAME]" at bounding box center [1034, 310] width 203 height 18
click at [943, 315] on icon at bounding box center [938, 310] width 10 height 12
click at [943, 315] on div at bounding box center [938, 310] width 12 height 12
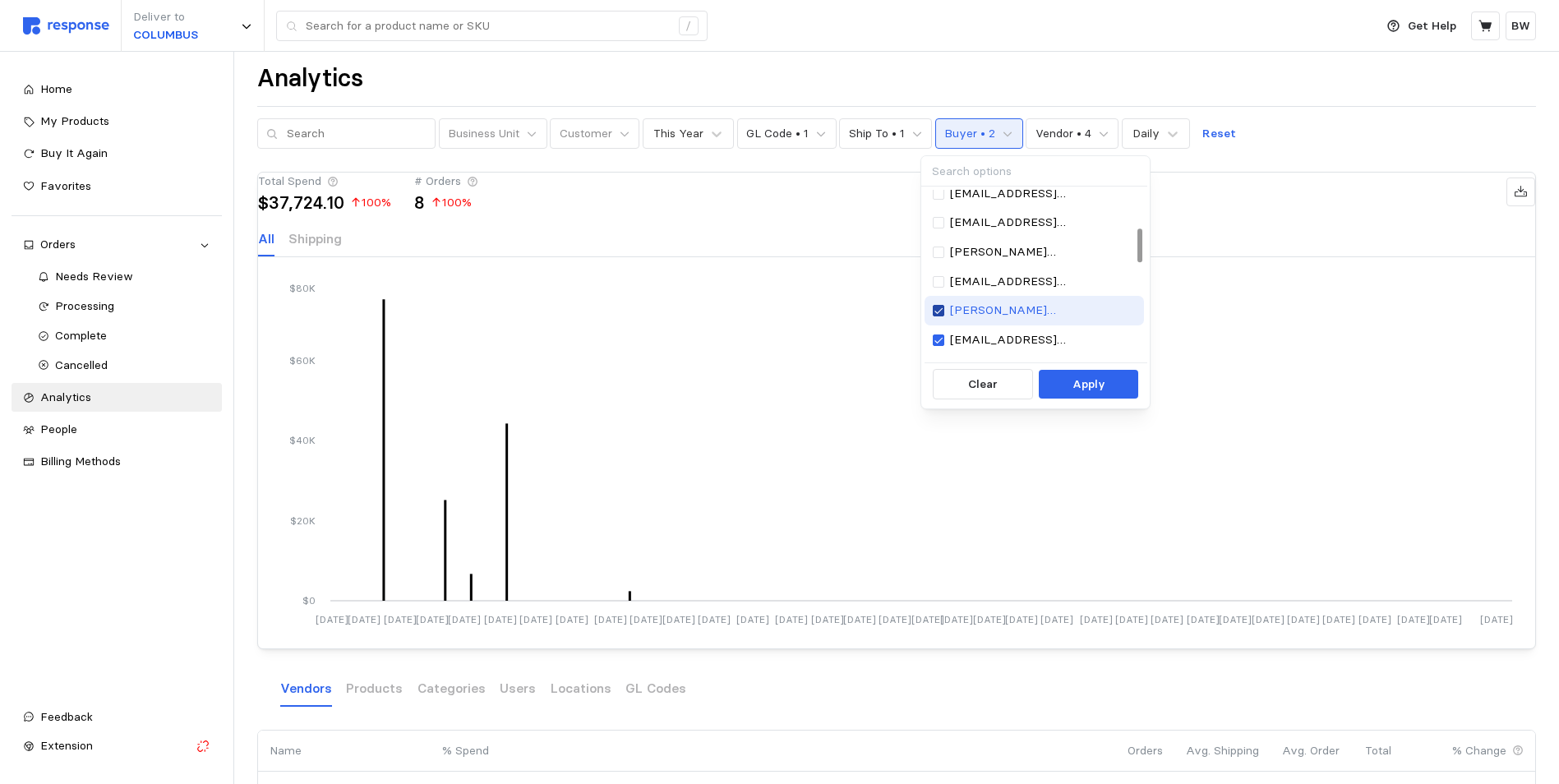
click at [943, 315] on icon at bounding box center [938, 310] width 10 height 12
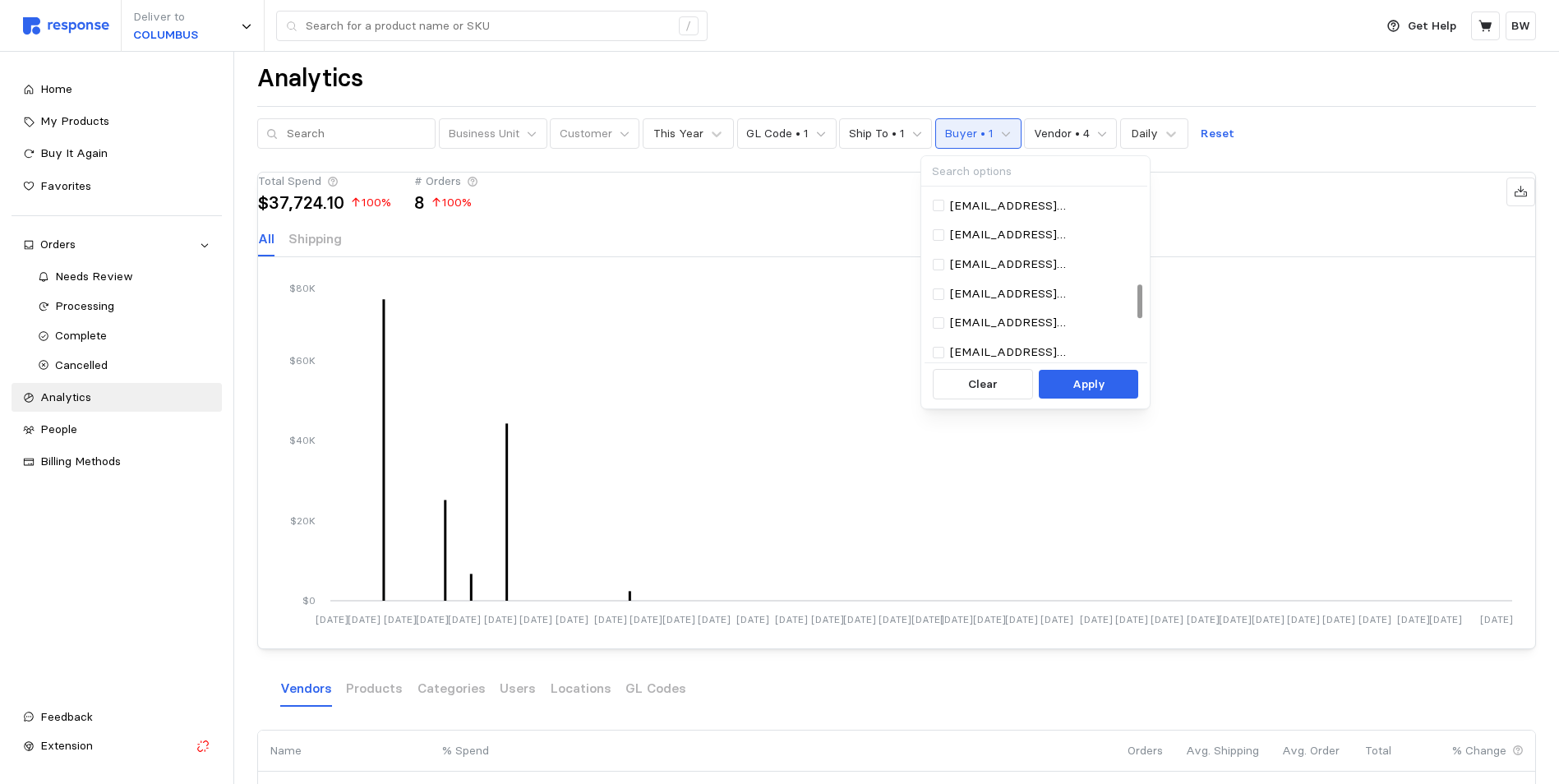
click at [1138, 310] on div at bounding box center [1139, 301] width 5 height 34
click at [941, 327] on div at bounding box center [938, 323] width 12 height 12
click at [1138, 340] on div at bounding box center [1139, 335] width 5 height 34
click at [1140, 346] on div at bounding box center [1139, 335] width 5 height 34
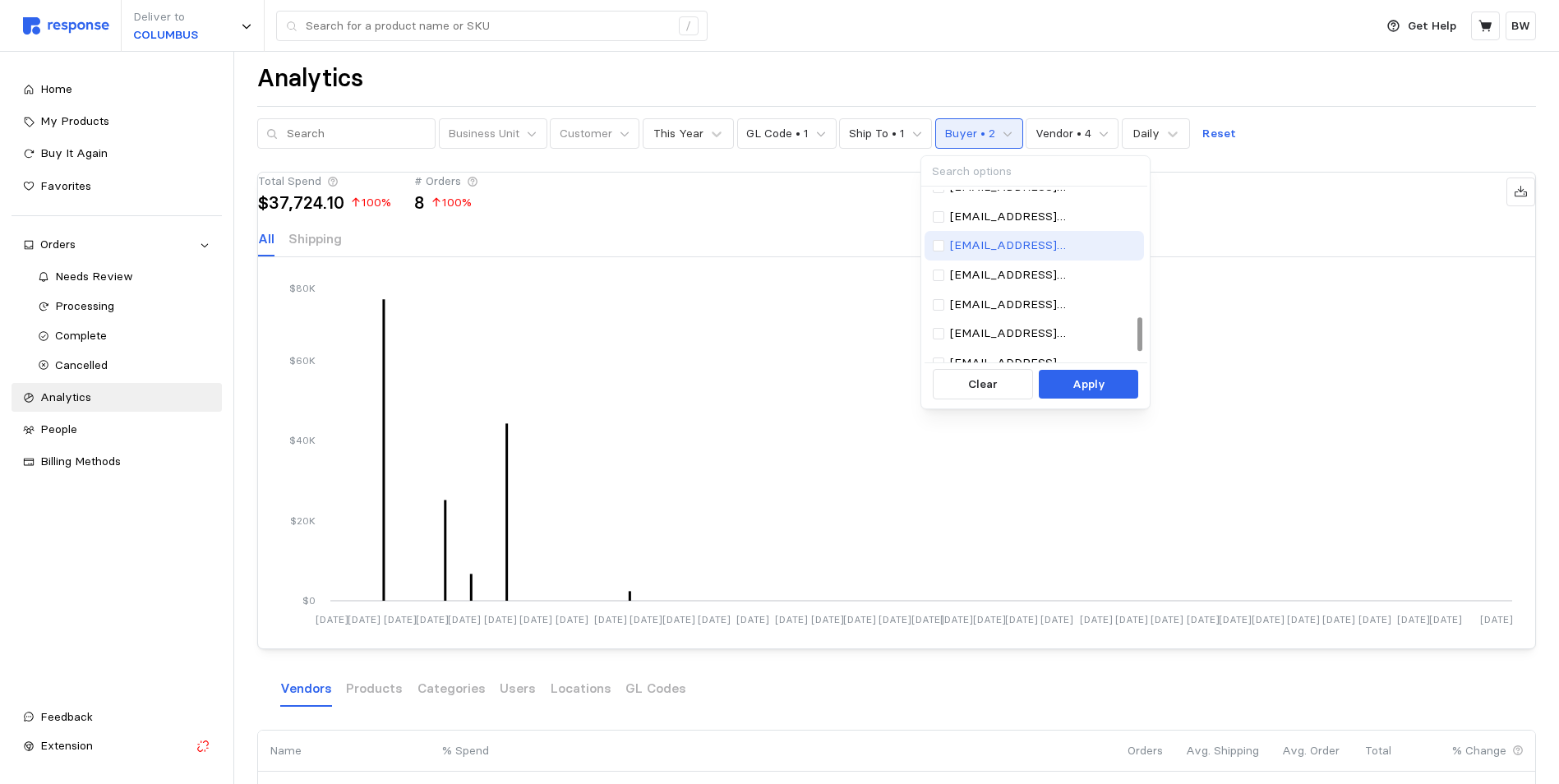
click at [1015, 238] on p "[EMAIL_ADDRESS][DOMAIN_NAME]" at bounding box center [1043, 245] width 186 height 18
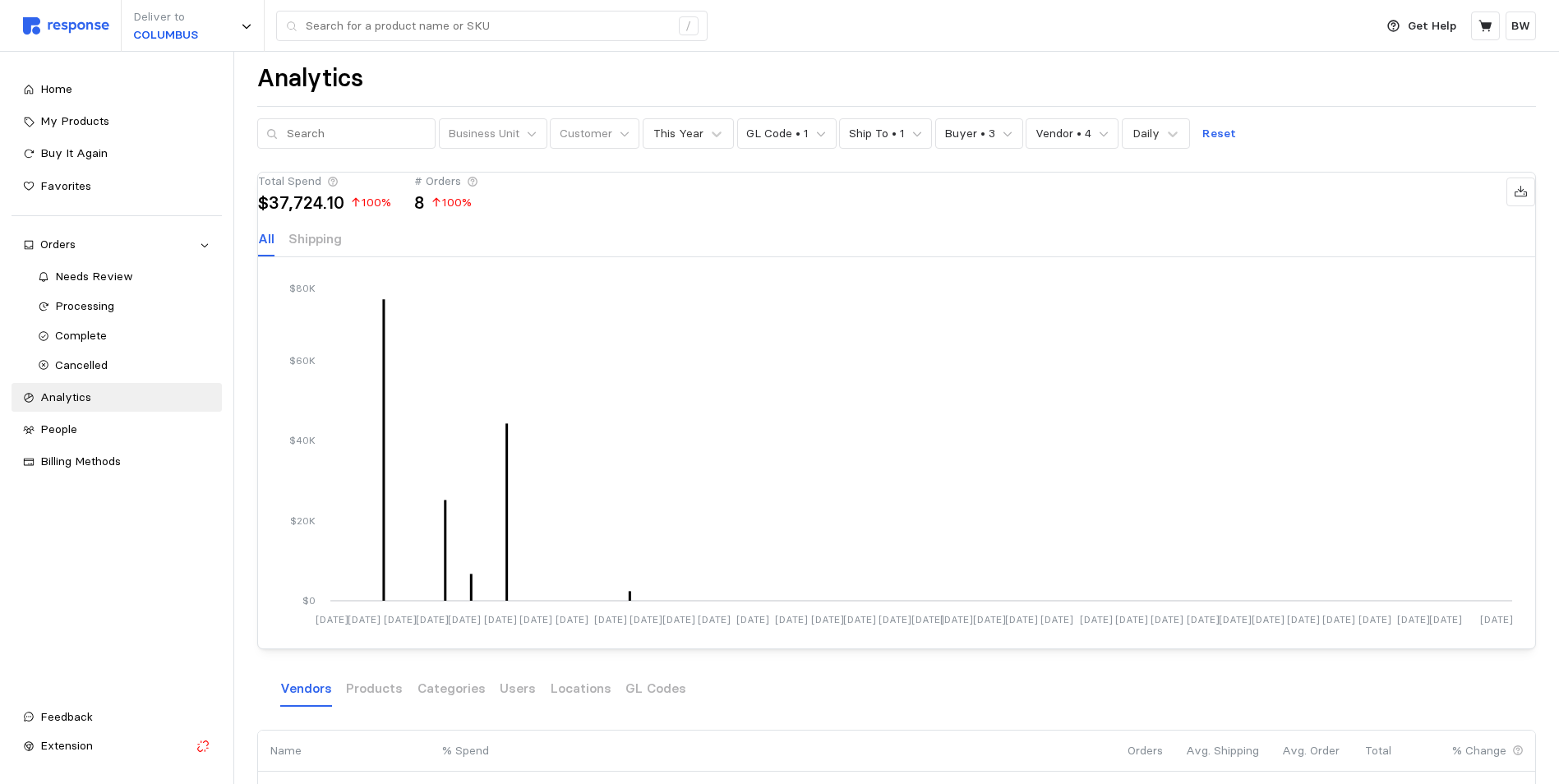
click at [834, 211] on div "Total Spend $37,724.10 100 % # Orders 8 100 %" at bounding box center [896, 191] width 1277 height 39
click at [619, 125] on button "Customer" at bounding box center [594, 134] width 89 height 32
click at [937, 211] on div "Total Spend $37,724.10 100 % # Orders 8 100 %" at bounding box center [896, 191] width 1277 height 39
click at [679, 135] on div "This Year" at bounding box center [678, 133] width 51 height 17
click at [672, 258] on div "Last Month" at bounding box center [728, 269] width 158 height 31
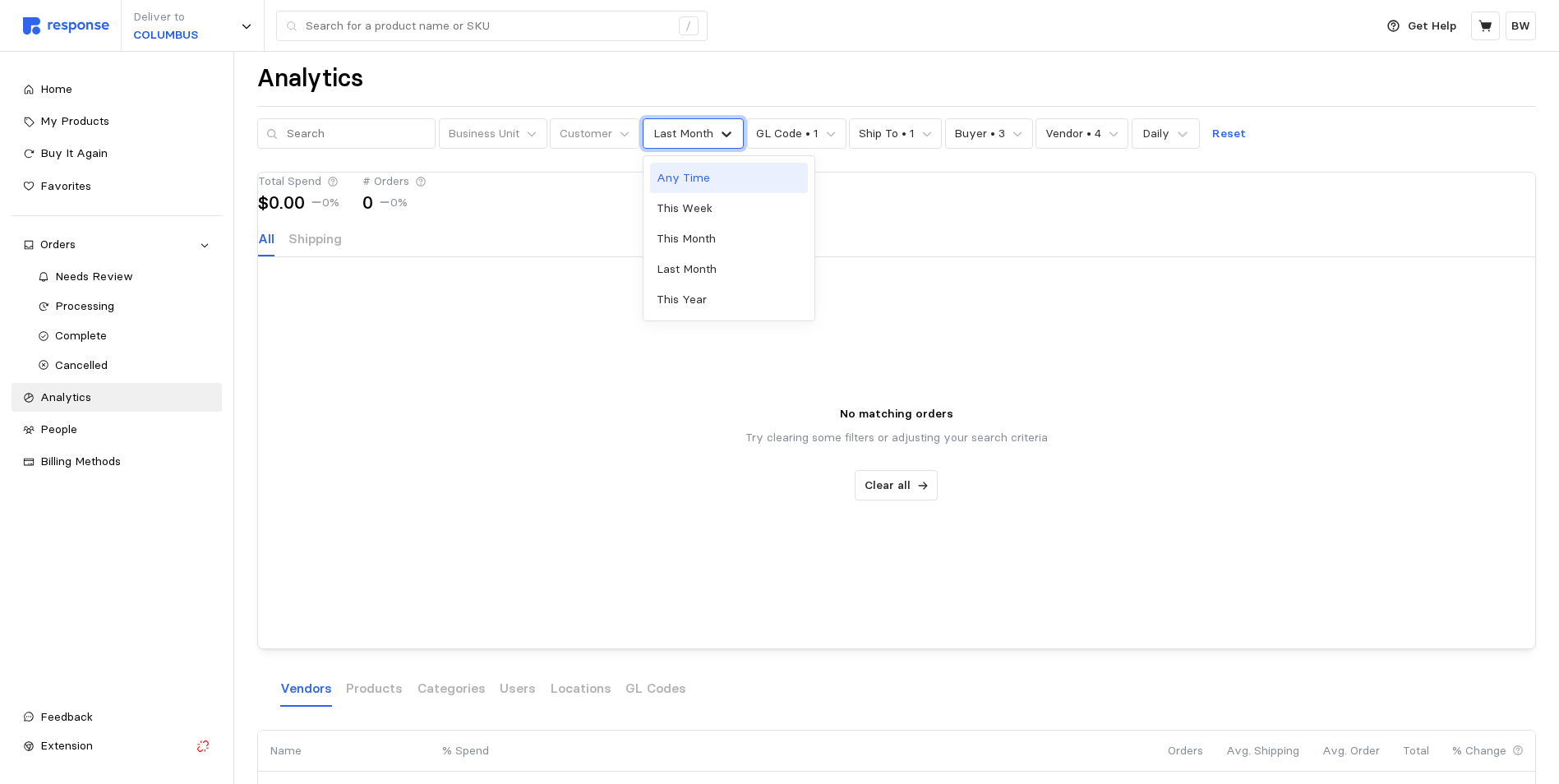
click at [718, 125] on icon at bounding box center [726, 134] width 16 height 16
click at [698, 266] on div "Last Month" at bounding box center [728, 269] width 158 height 31
click at [718, 128] on icon at bounding box center [726, 134] width 16 height 16
click at [657, 210] on div "This Week" at bounding box center [728, 208] width 158 height 31
click at [715, 136] on icon at bounding box center [723, 134] width 16 height 16
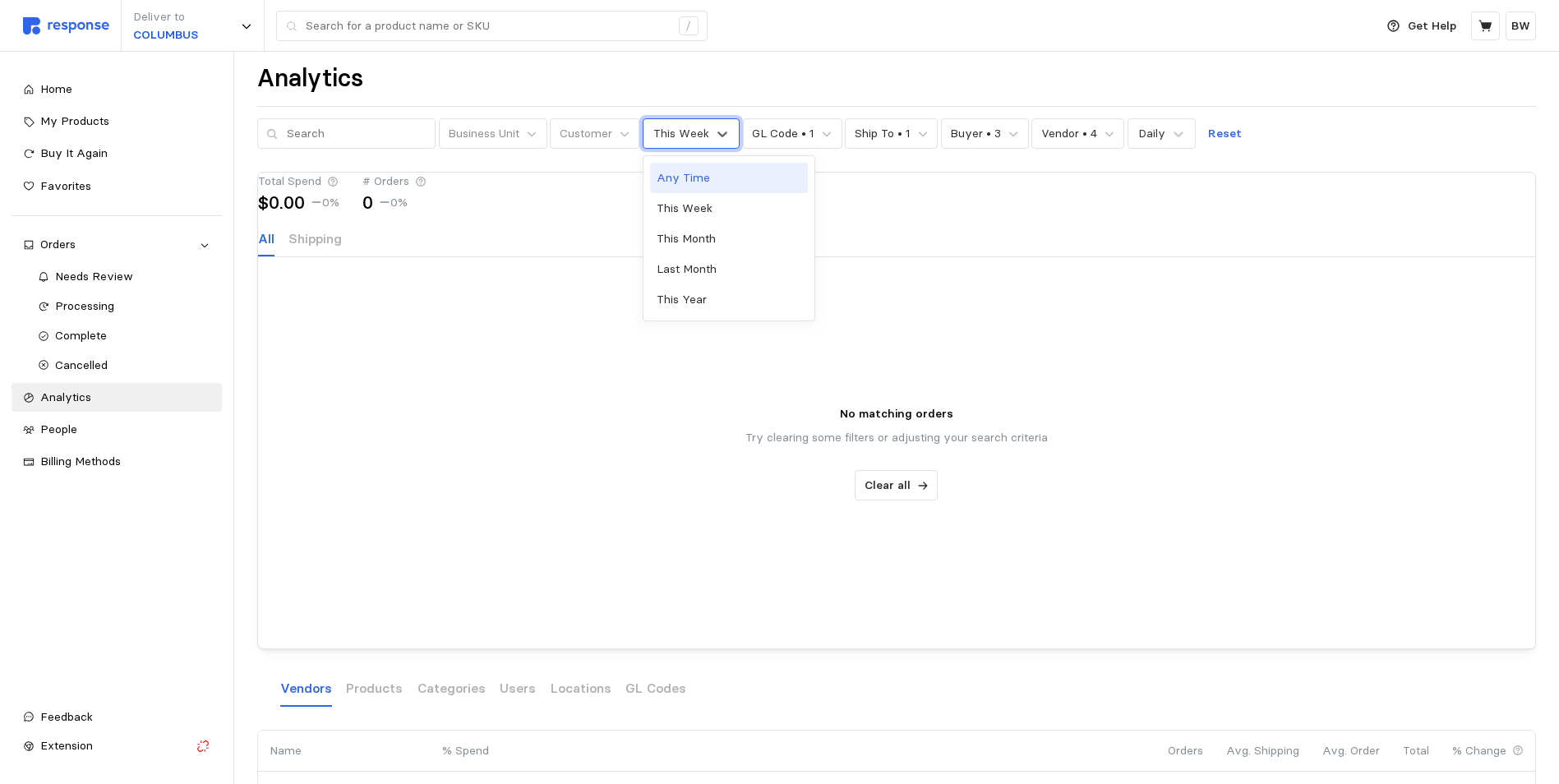
click at [681, 171] on div "Any Time" at bounding box center [728, 178] width 158 height 31
